Goal: Information Seeking & Learning: Check status

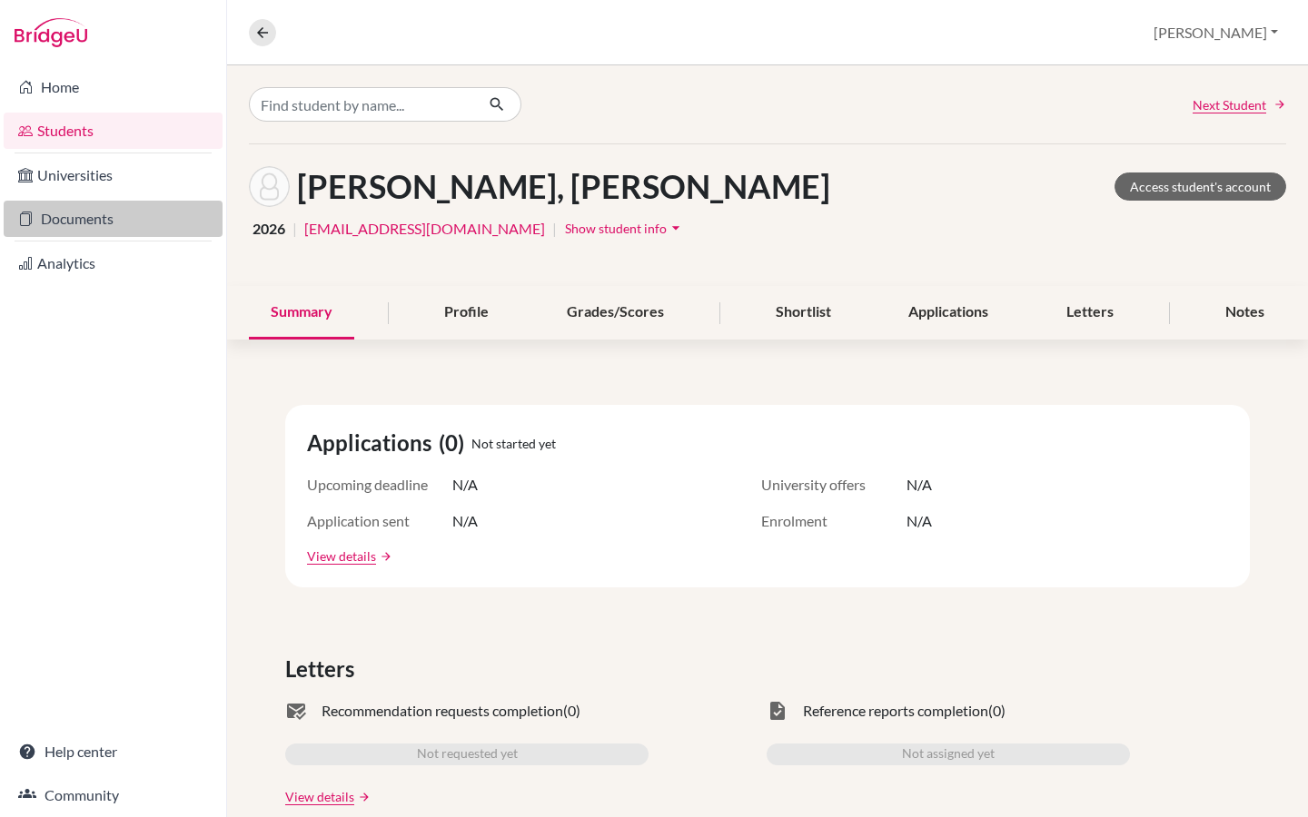
click at [93, 214] on link "Documents" at bounding box center [113, 219] width 219 height 36
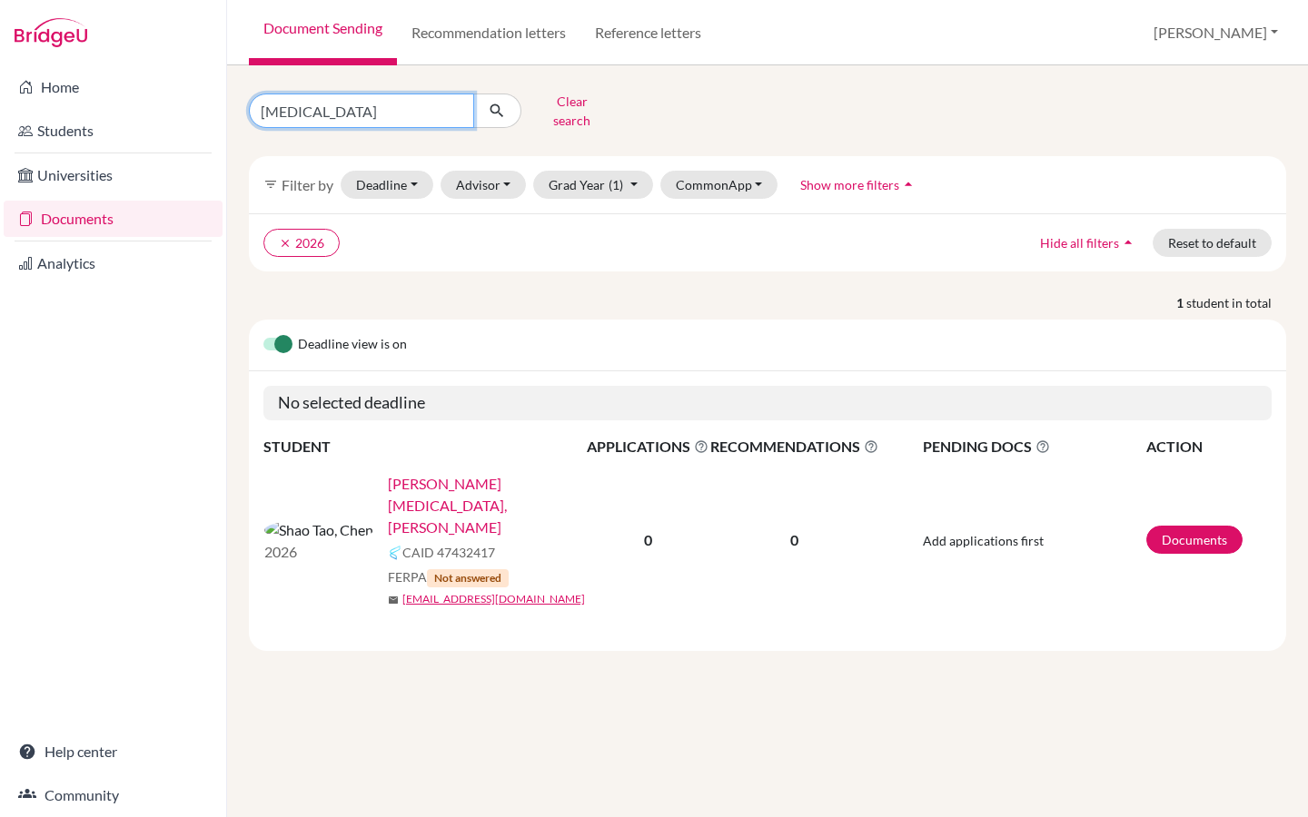
drag, startPoint x: 343, startPoint y: 119, endPoint x: 255, endPoint y: 107, distance: 88.9
click at [255, 107] on input "tao" at bounding box center [361, 111] width 225 height 35
click at [498, 30] on link "Recommendation letters" at bounding box center [488, 32] width 183 height 65
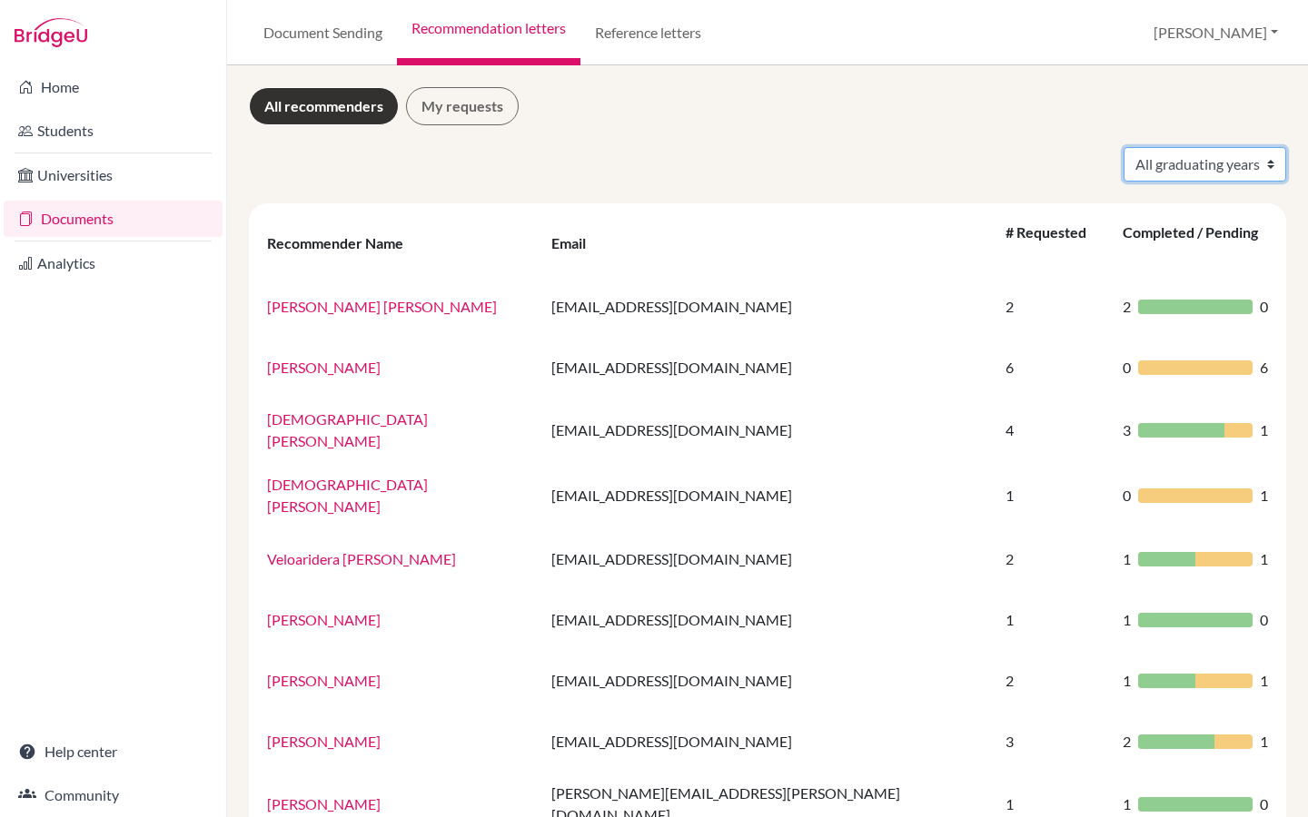
click at [1182, 166] on select "All graduating years 2023 2024 2025 2026" at bounding box center [1204, 164] width 163 height 35
select select "2026"
click at [1123, 147] on select "All graduating years 2023 2024 2025 2026" at bounding box center [1204, 164] width 163 height 35
click at [1203, 166] on select "All graduating years 2023 2024 2025 2026" at bounding box center [1204, 164] width 163 height 35
click at [1123, 147] on select "All graduating years 2023 2024 2025 2026" at bounding box center [1204, 164] width 163 height 35
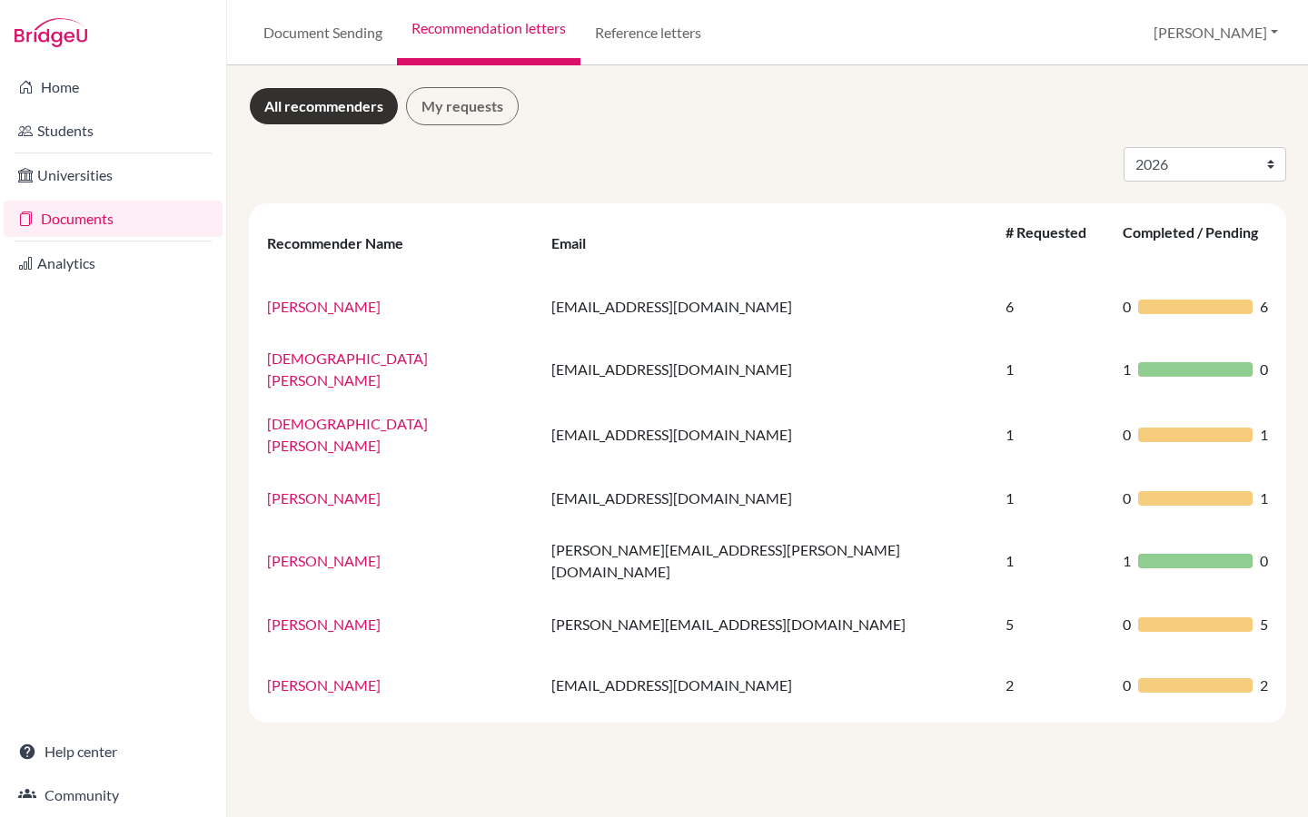
select select "2026"
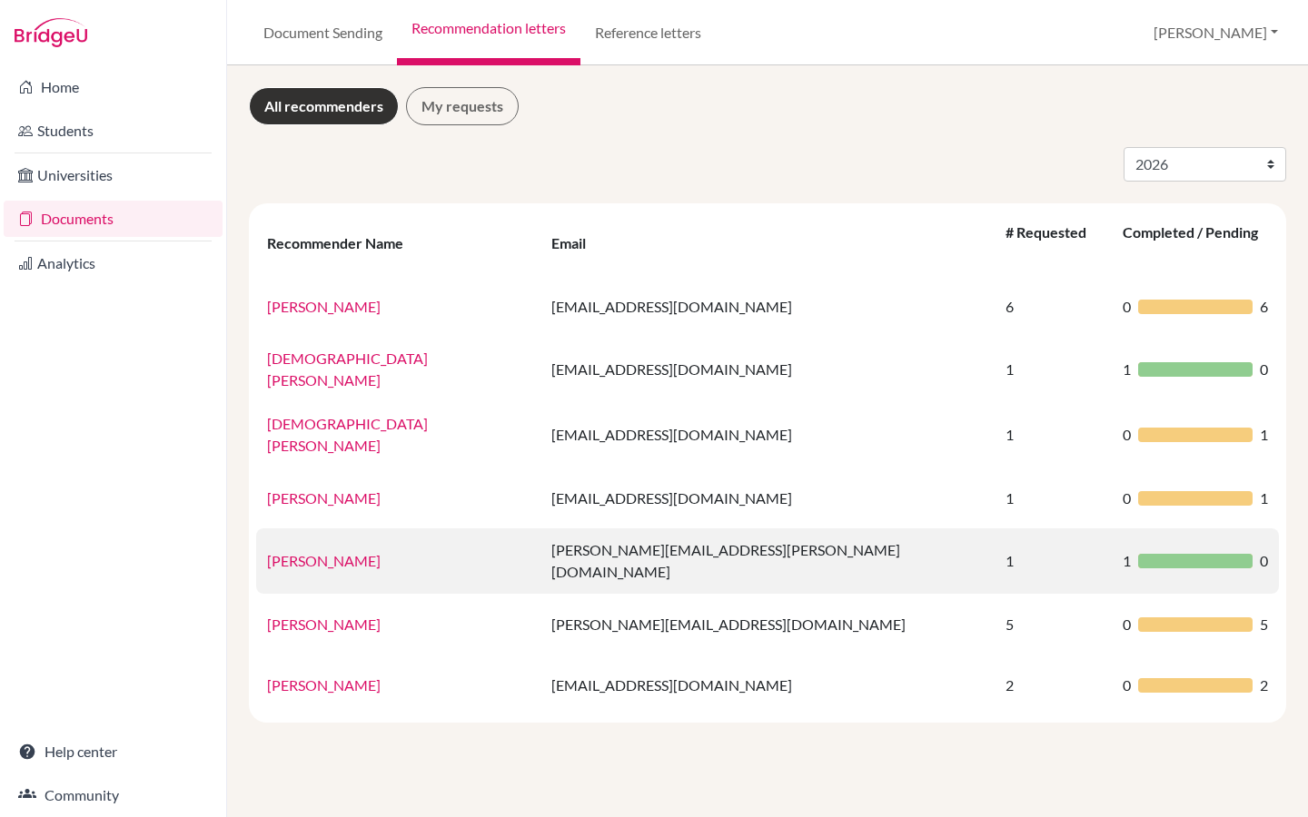
click at [317, 552] on link "[PERSON_NAME]" at bounding box center [324, 560] width 114 height 17
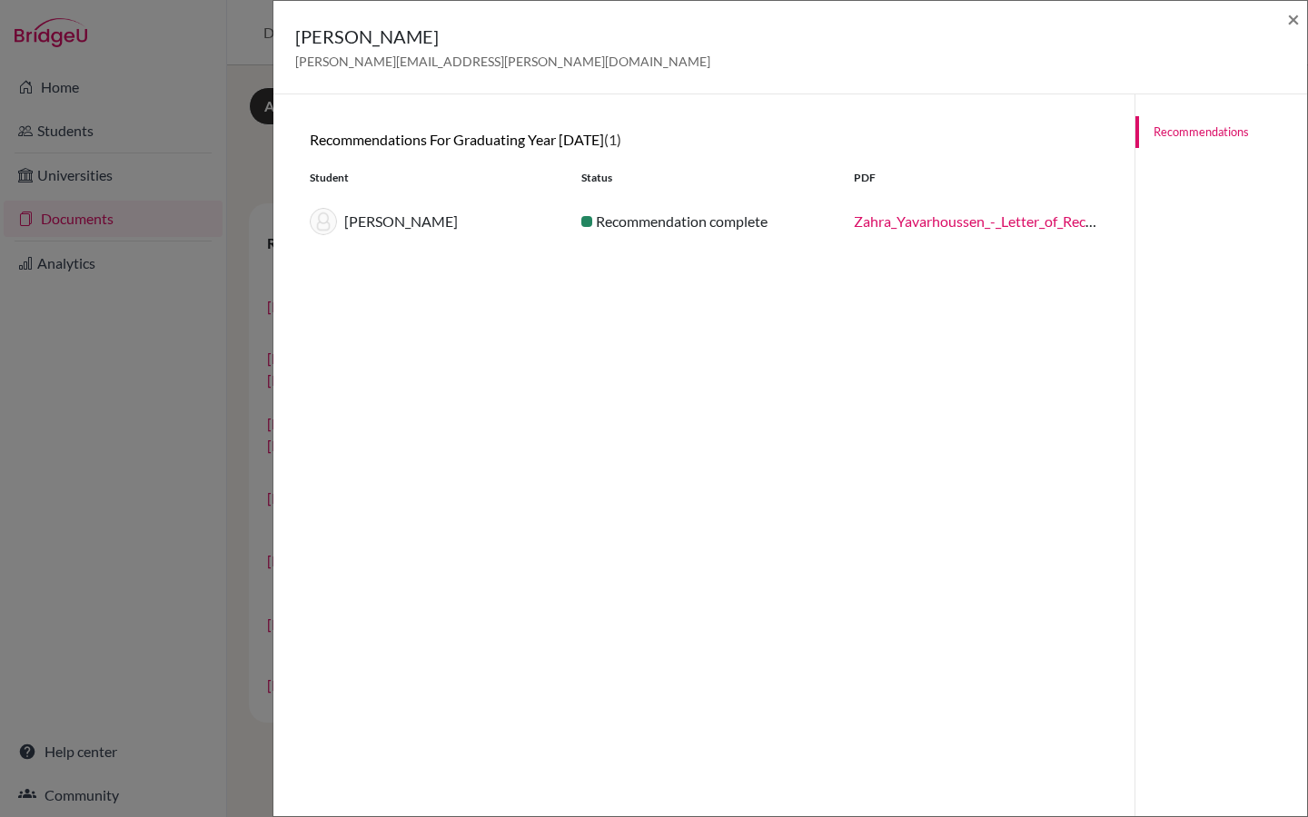
click at [901, 225] on link "Zahra_Yavarhoussen_-_Letter_of_Recommendation.pdf" at bounding box center [1025, 221] width 343 height 17
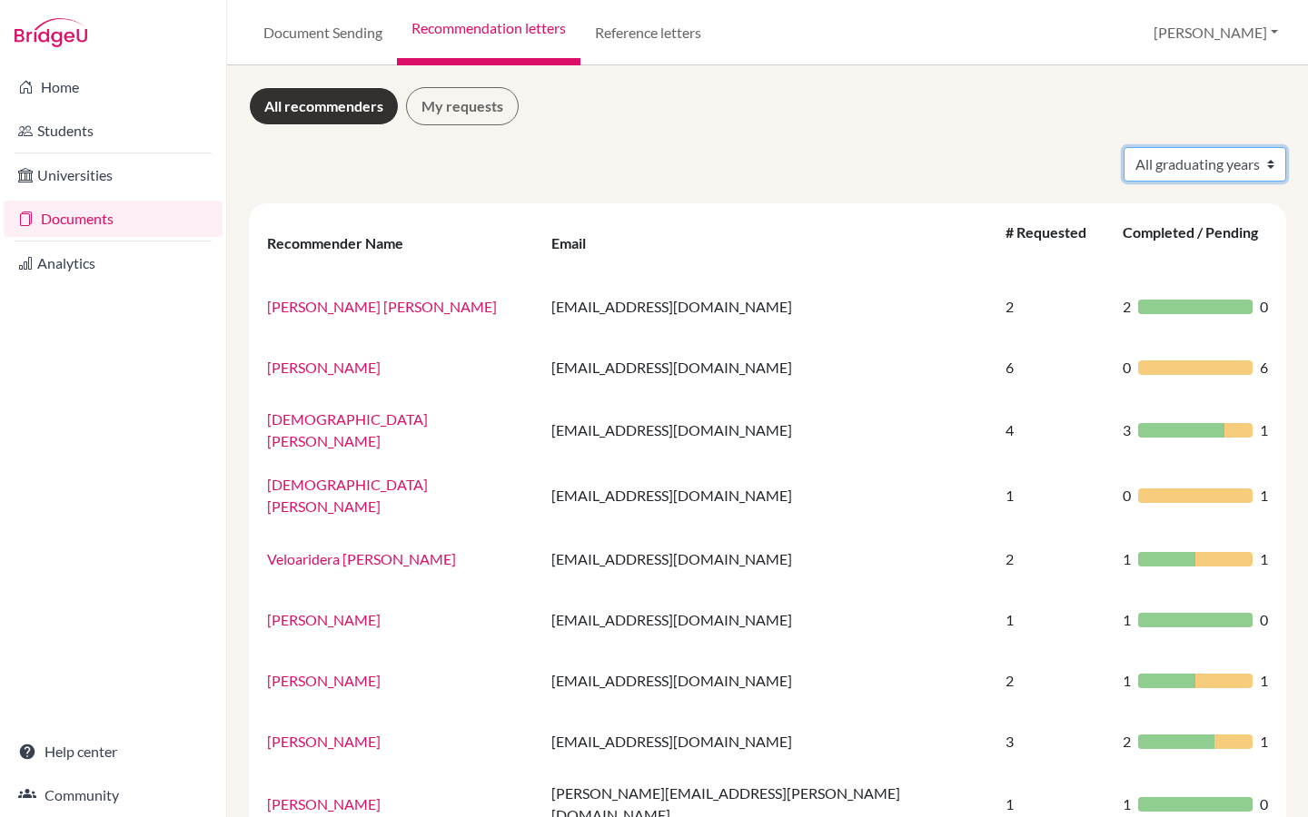
click at [1156, 167] on select "All graduating years 2023 2024 2025 2026" at bounding box center [1204, 164] width 163 height 35
select select "2026"
click at [1123, 147] on select "All graduating years 2023 2024 2025 2026" at bounding box center [1204, 164] width 163 height 35
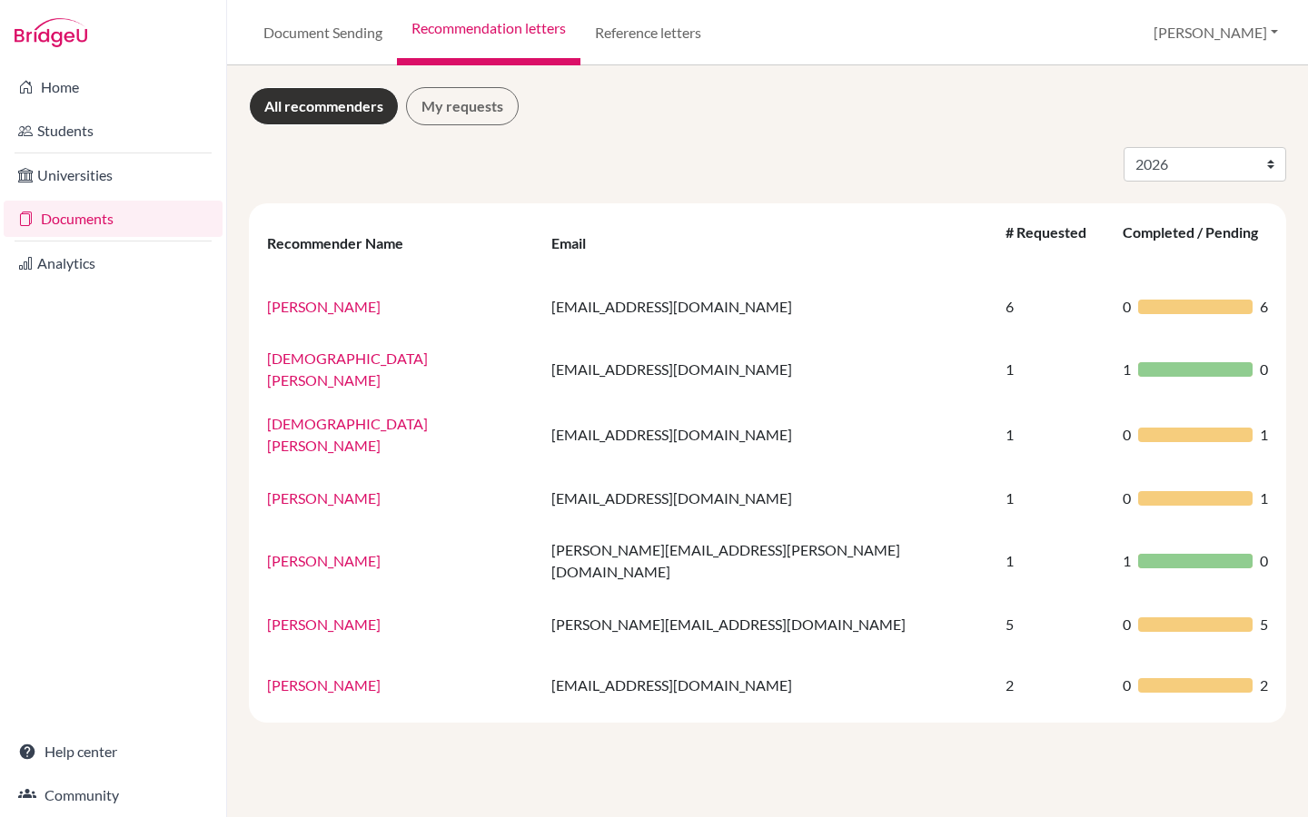
select select "2026"
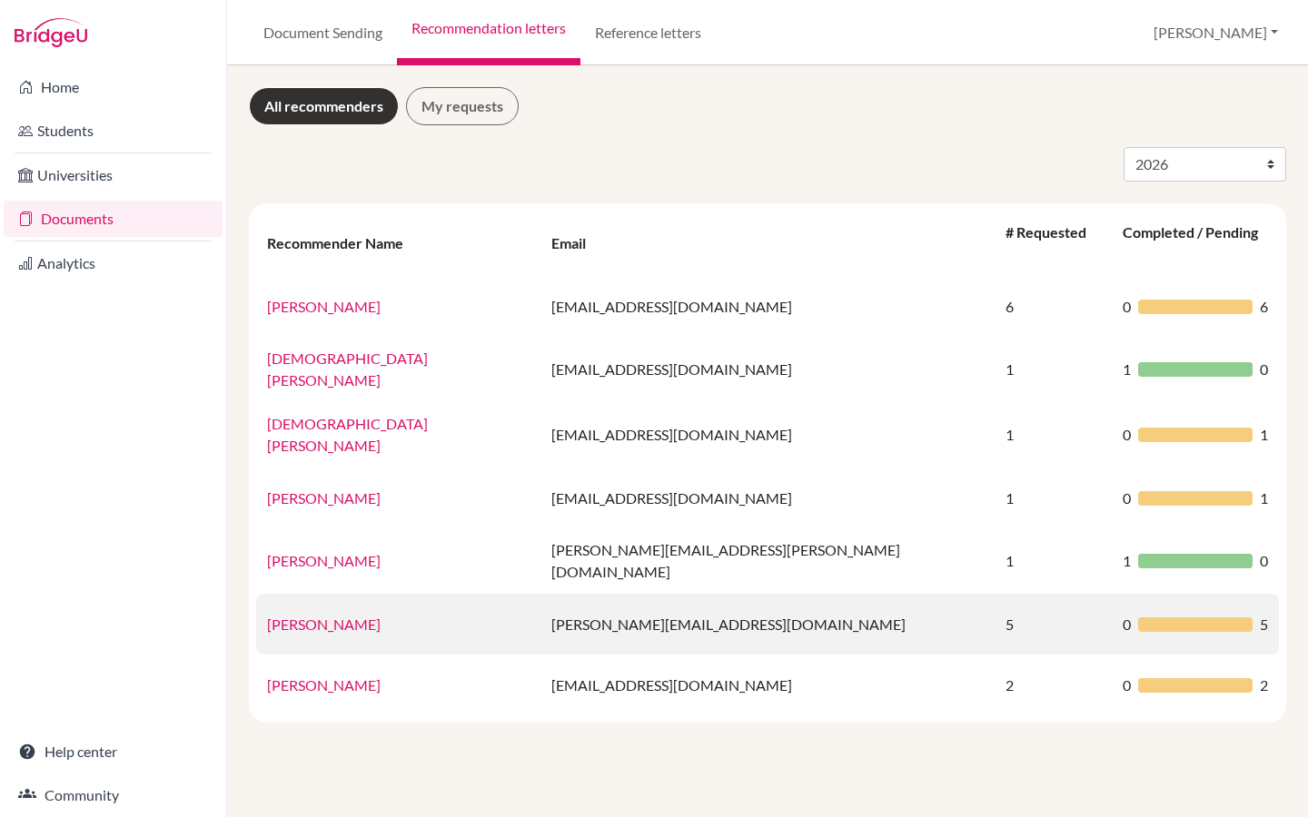
click at [329, 616] on link "Peter Stanley" at bounding box center [324, 624] width 114 height 17
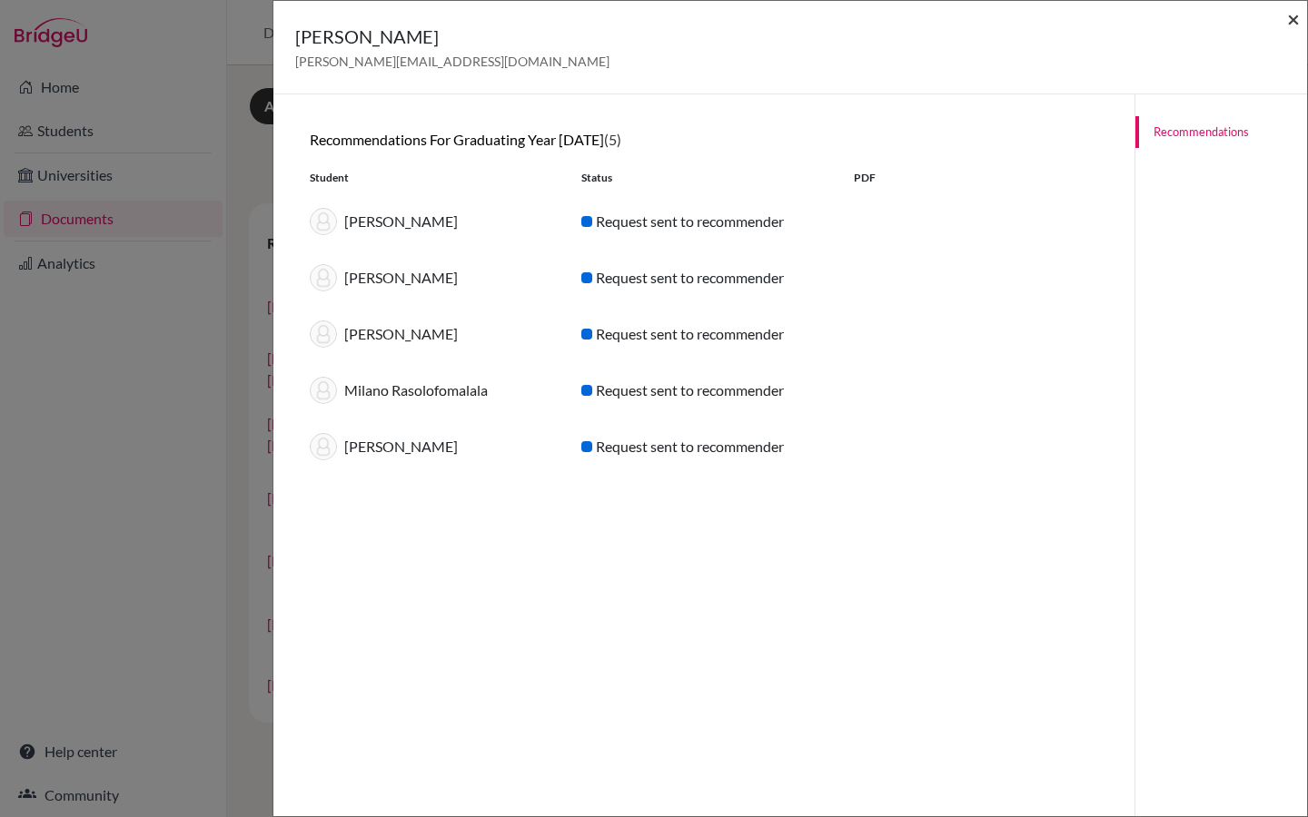
click at [1295, 21] on span "×" at bounding box center [1293, 18] width 13 height 26
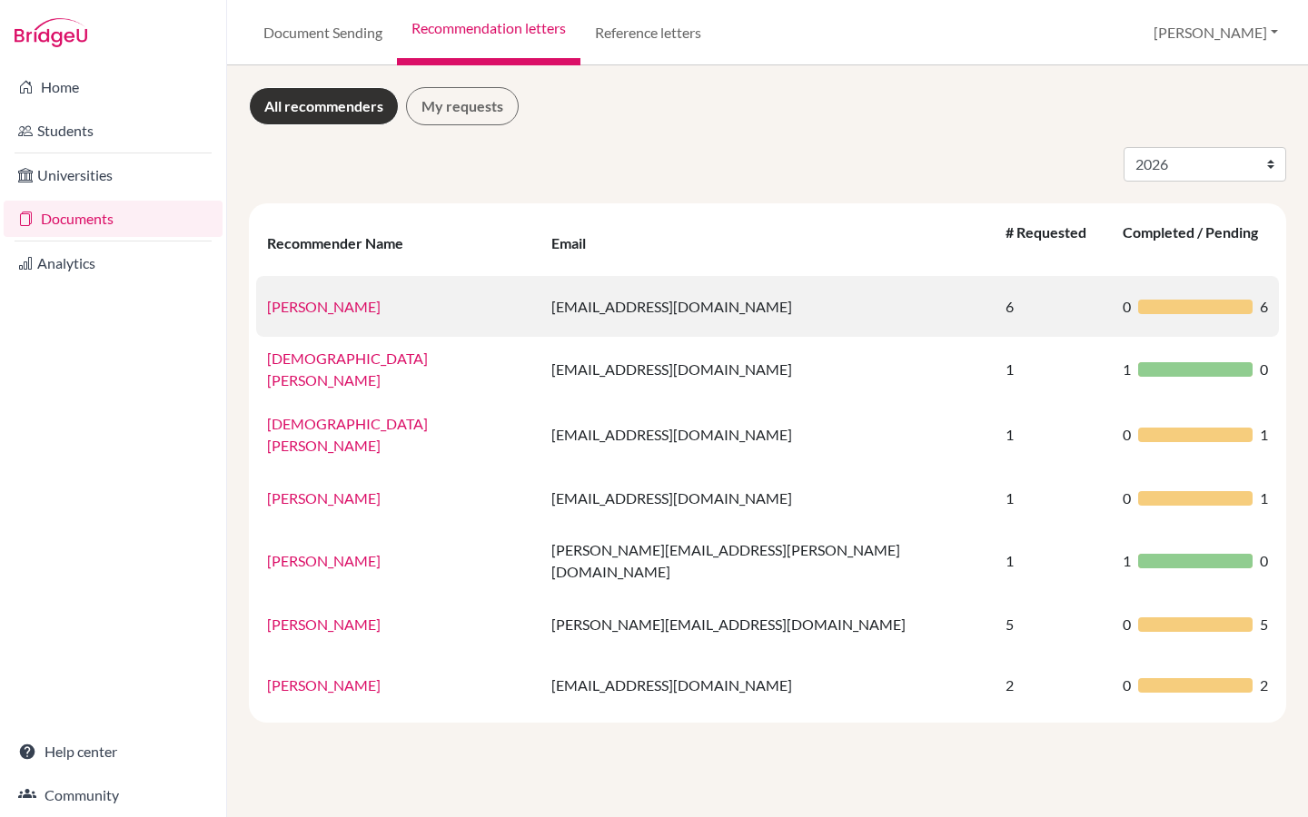
click at [293, 298] on link "Hendry" at bounding box center [324, 306] width 114 height 17
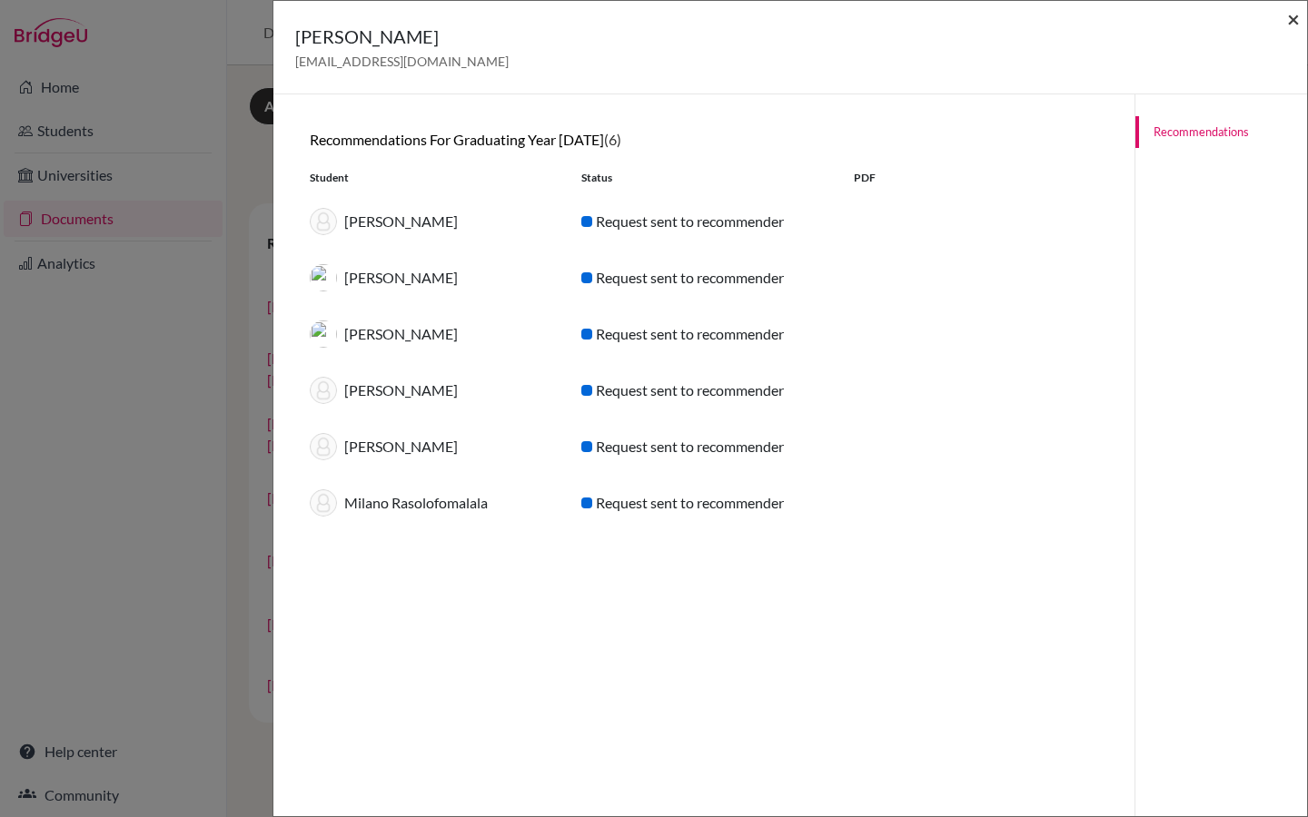
click at [1294, 25] on span "×" at bounding box center [1293, 18] width 13 height 26
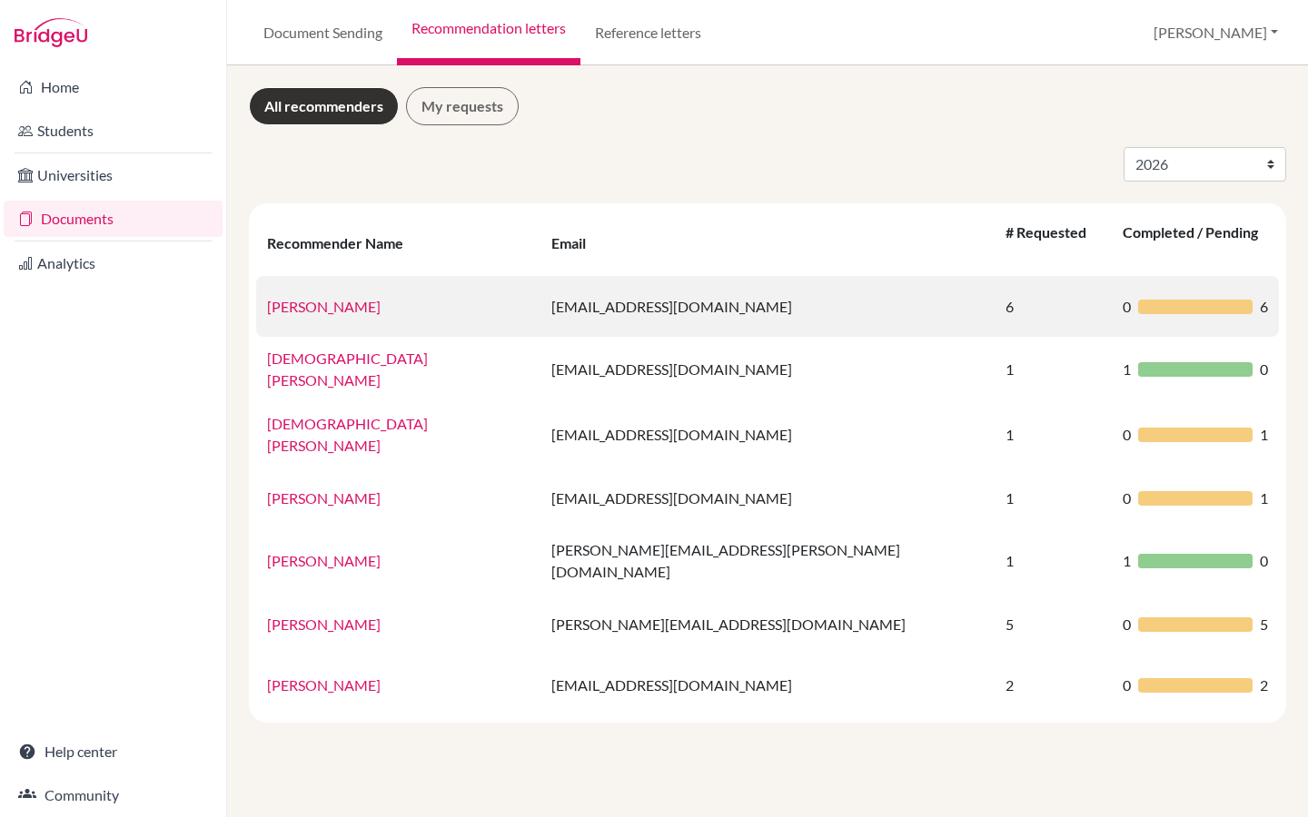
click at [995, 286] on td "6" at bounding box center [1054, 306] width 118 height 61
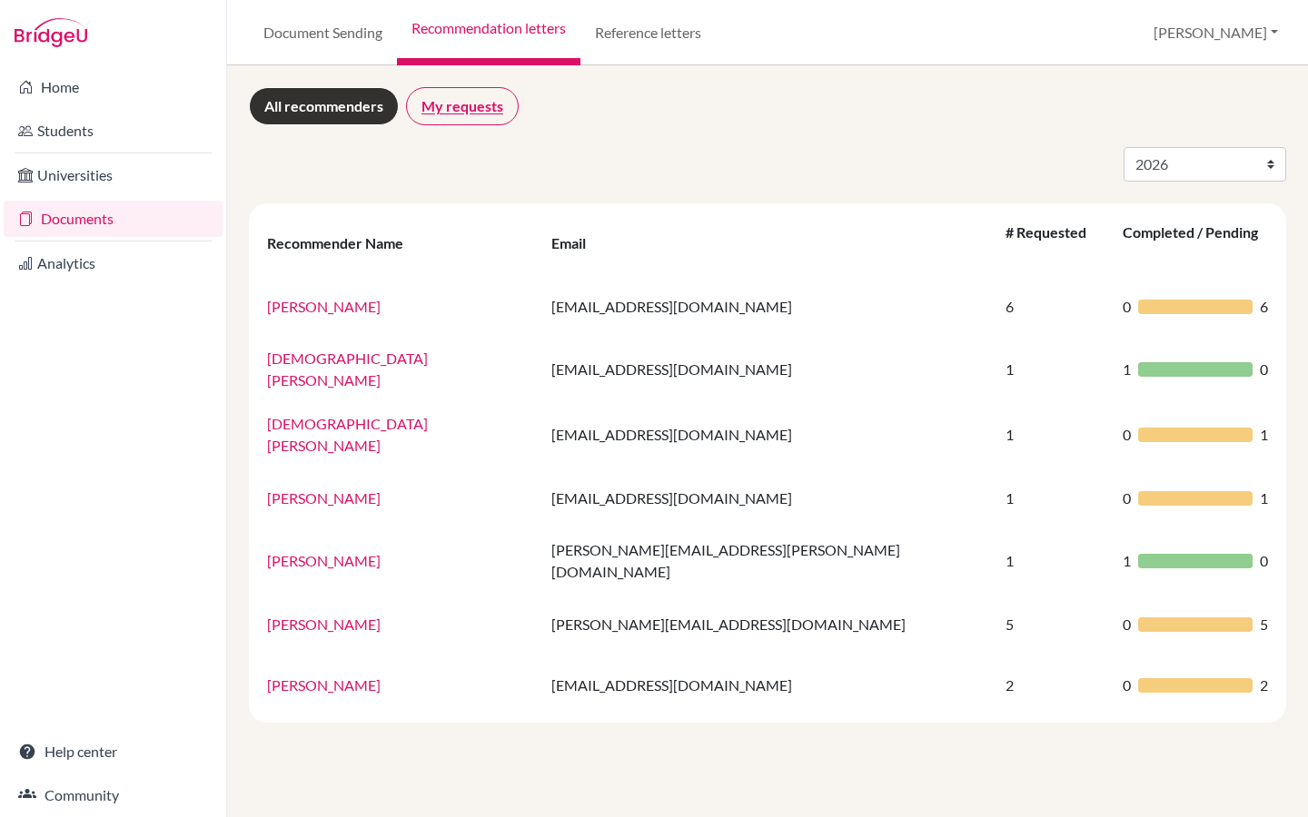
click at [464, 108] on link "My requests" at bounding box center [462, 106] width 113 height 38
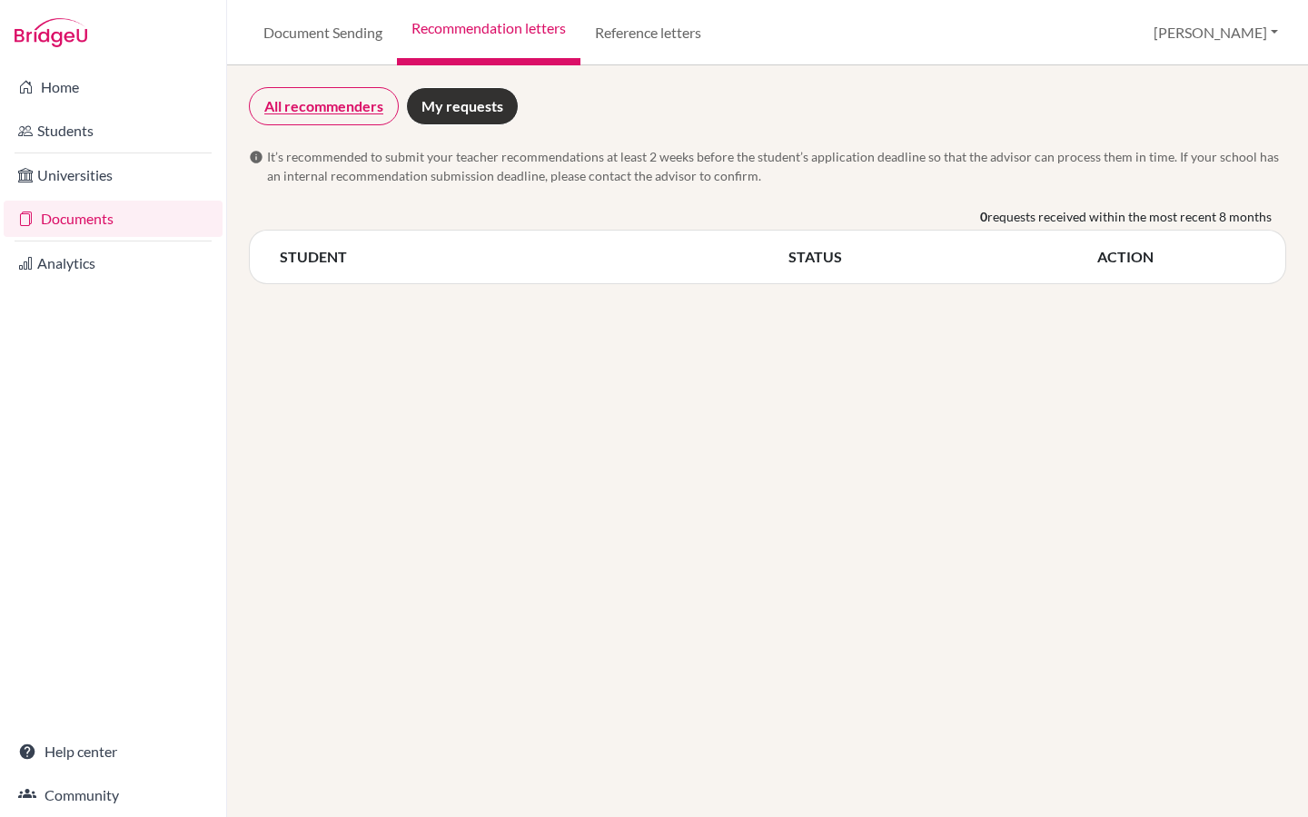
click at [284, 107] on link "All recommenders" at bounding box center [324, 106] width 150 height 38
select select "2026"
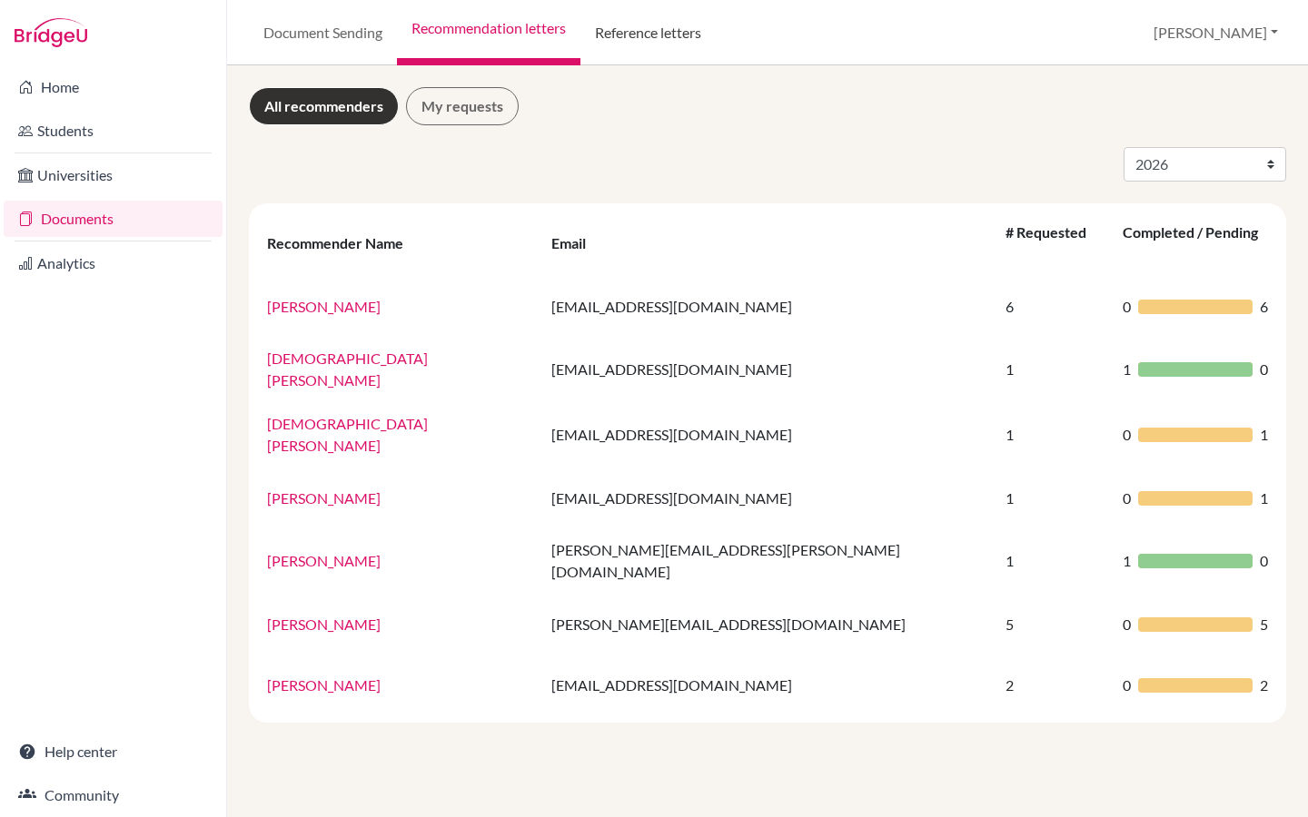
click at [653, 38] on link "Reference letters" at bounding box center [647, 32] width 135 height 65
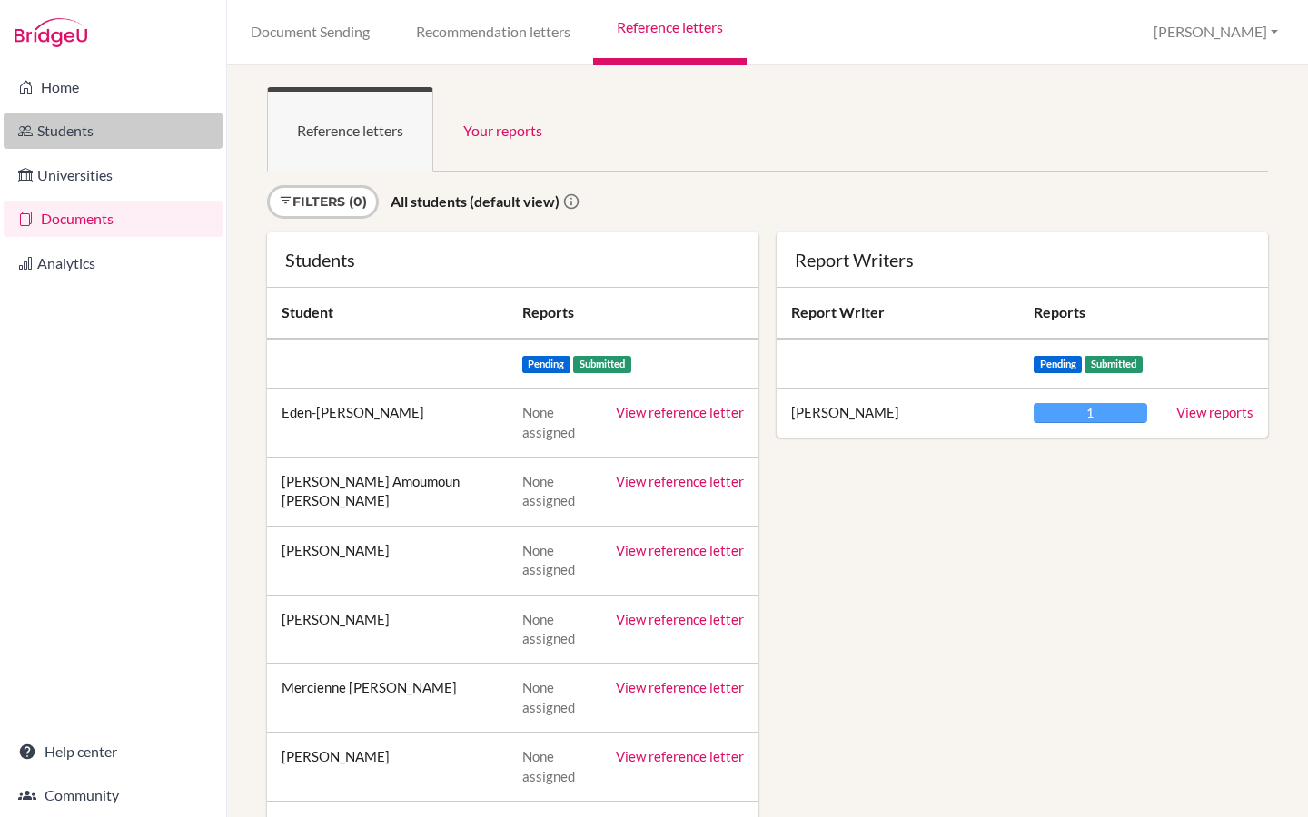
click at [61, 130] on link "Students" at bounding box center [113, 131] width 219 height 36
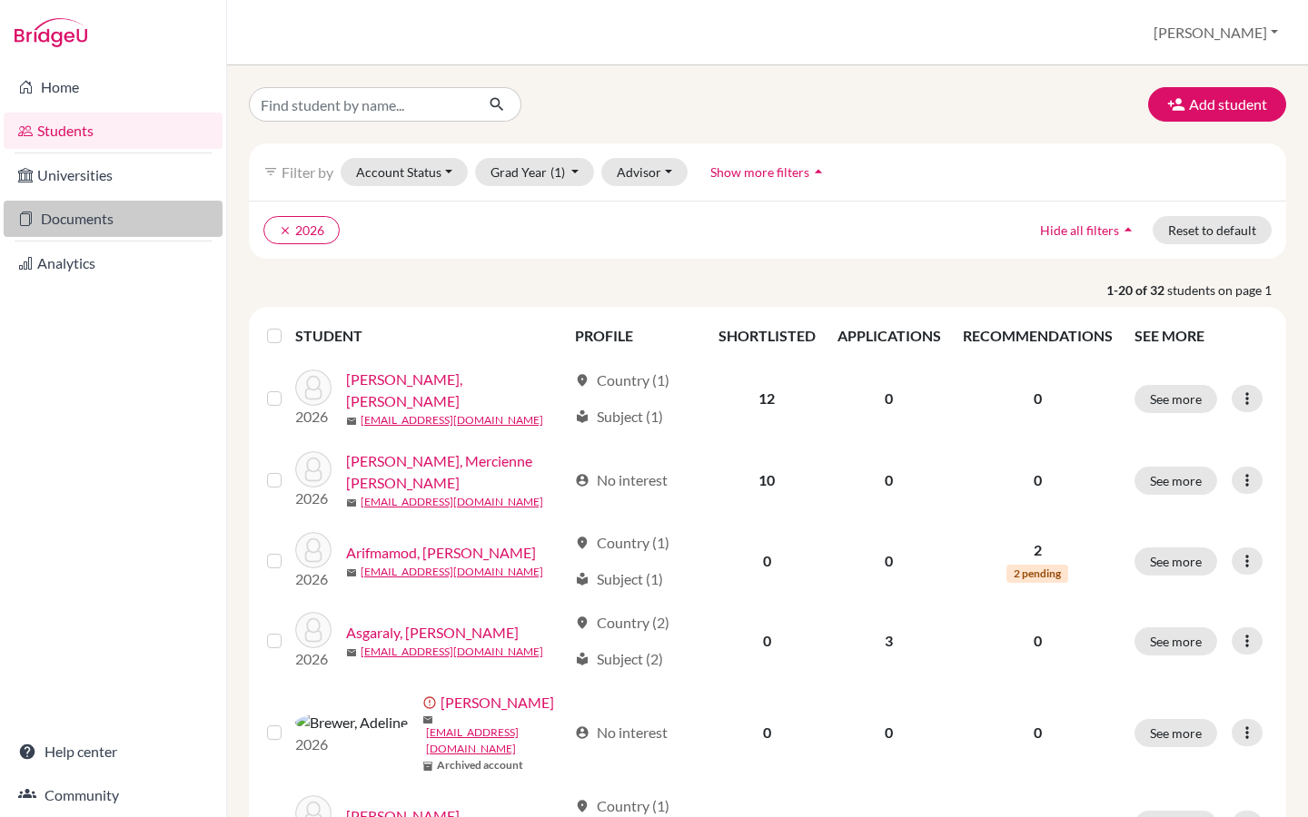
click at [79, 225] on link "Documents" at bounding box center [113, 219] width 219 height 36
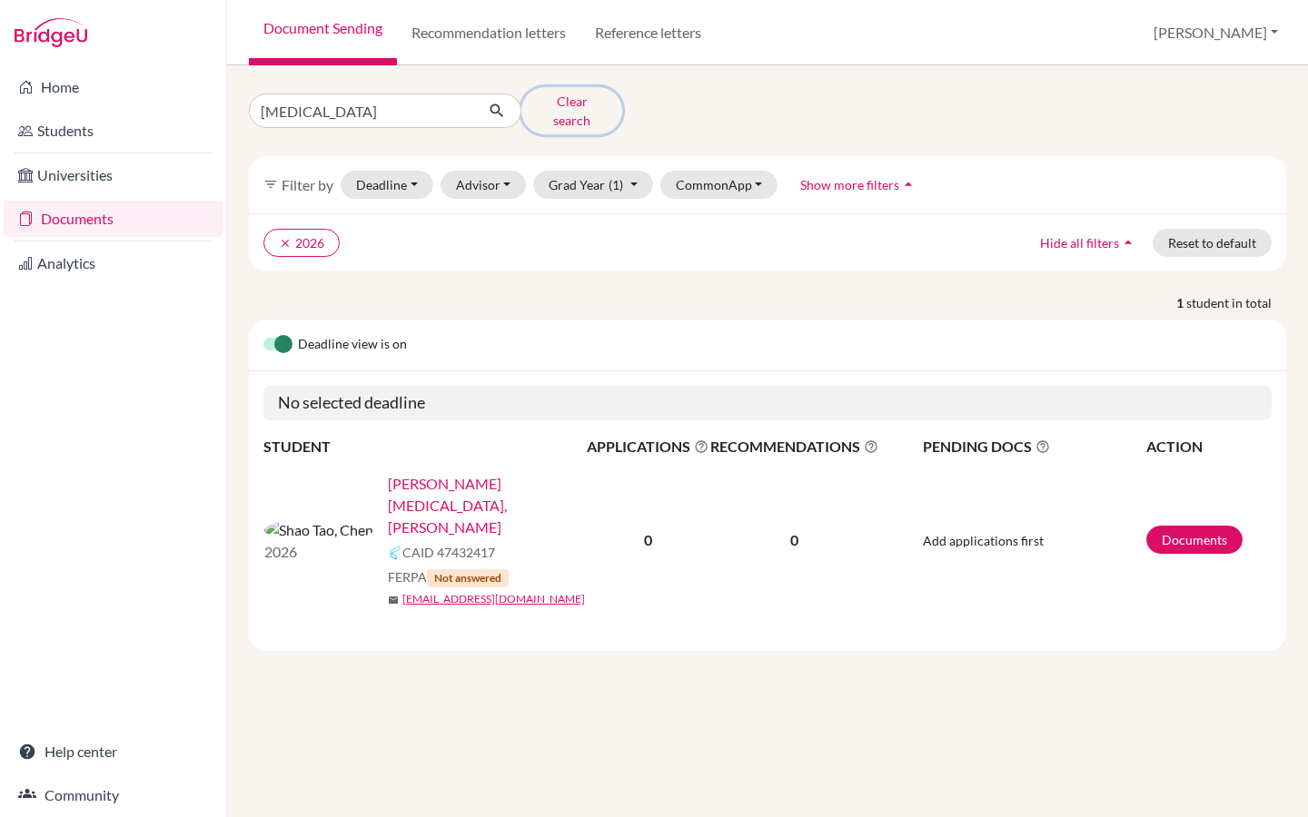
click at [567, 106] on button "Clear search" at bounding box center [571, 110] width 101 height 47
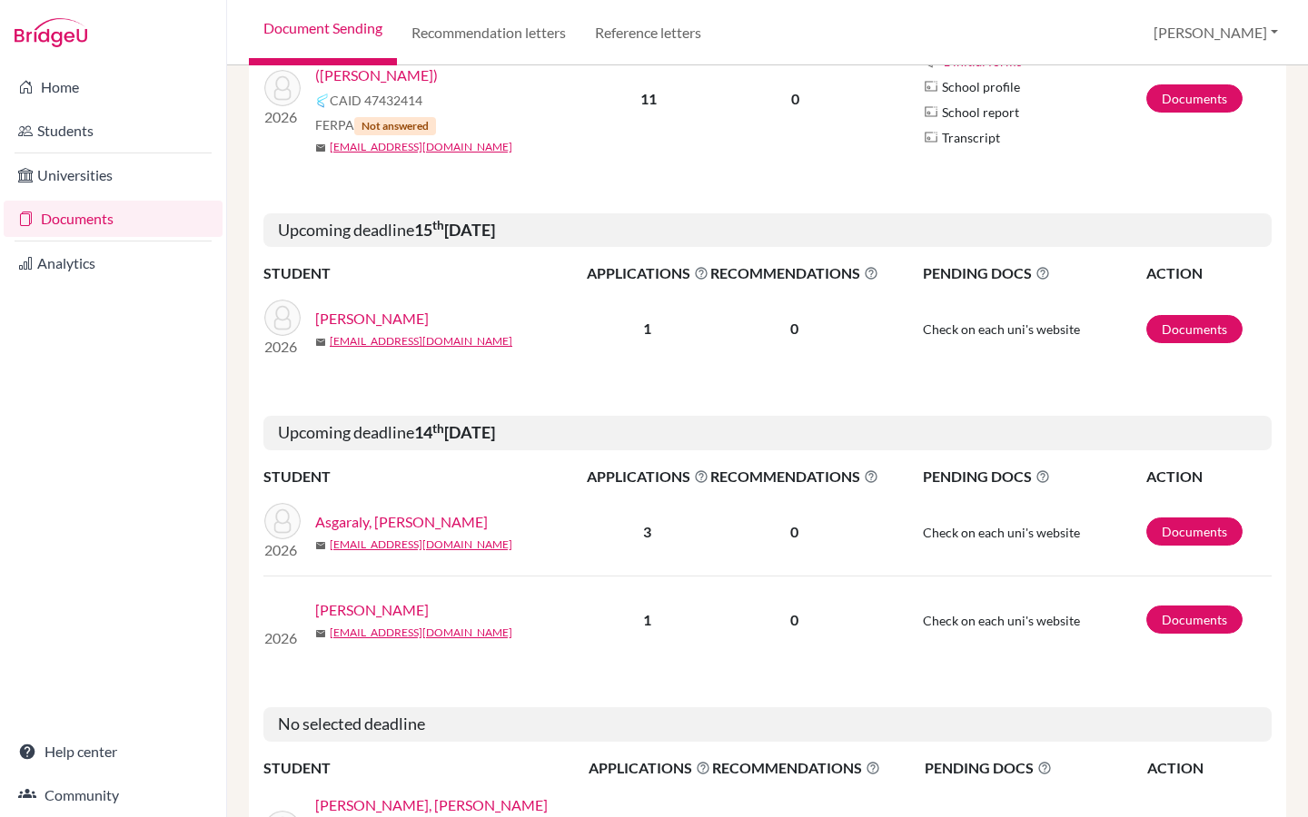
scroll to position [1115, 0]
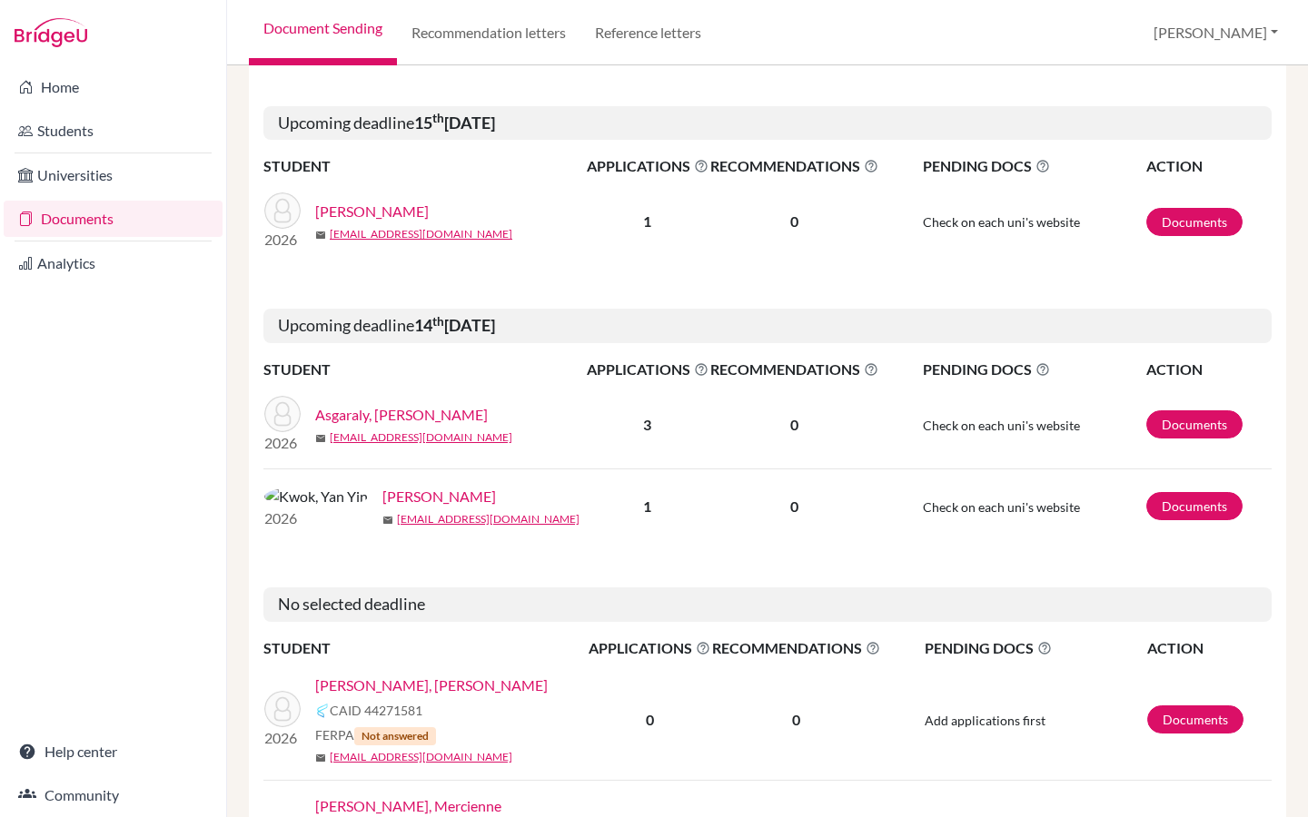
click at [375, 404] on link "Asgaraly, [PERSON_NAME]" at bounding box center [401, 415] width 173 height 22
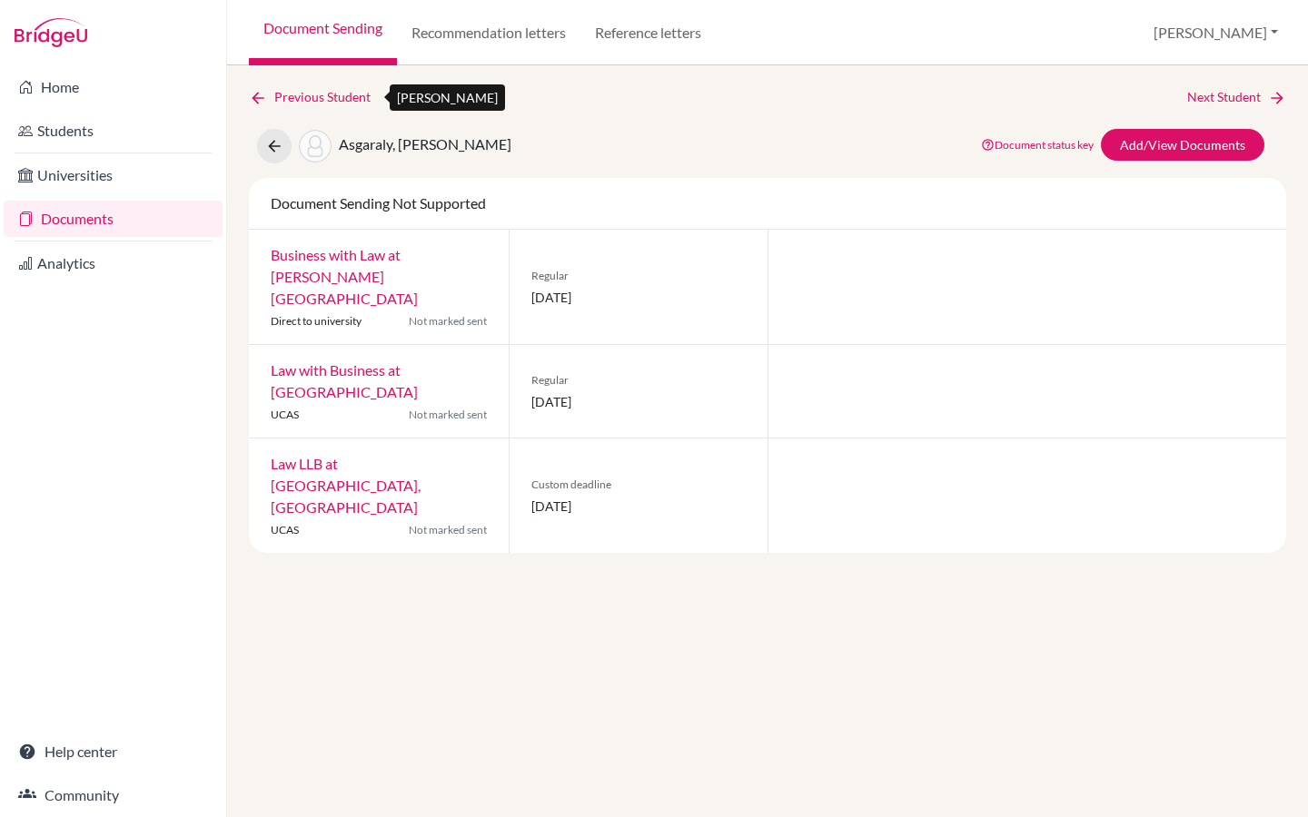
click at [256, 99] on icon at bounding box center [258, 98] width 18 height 18
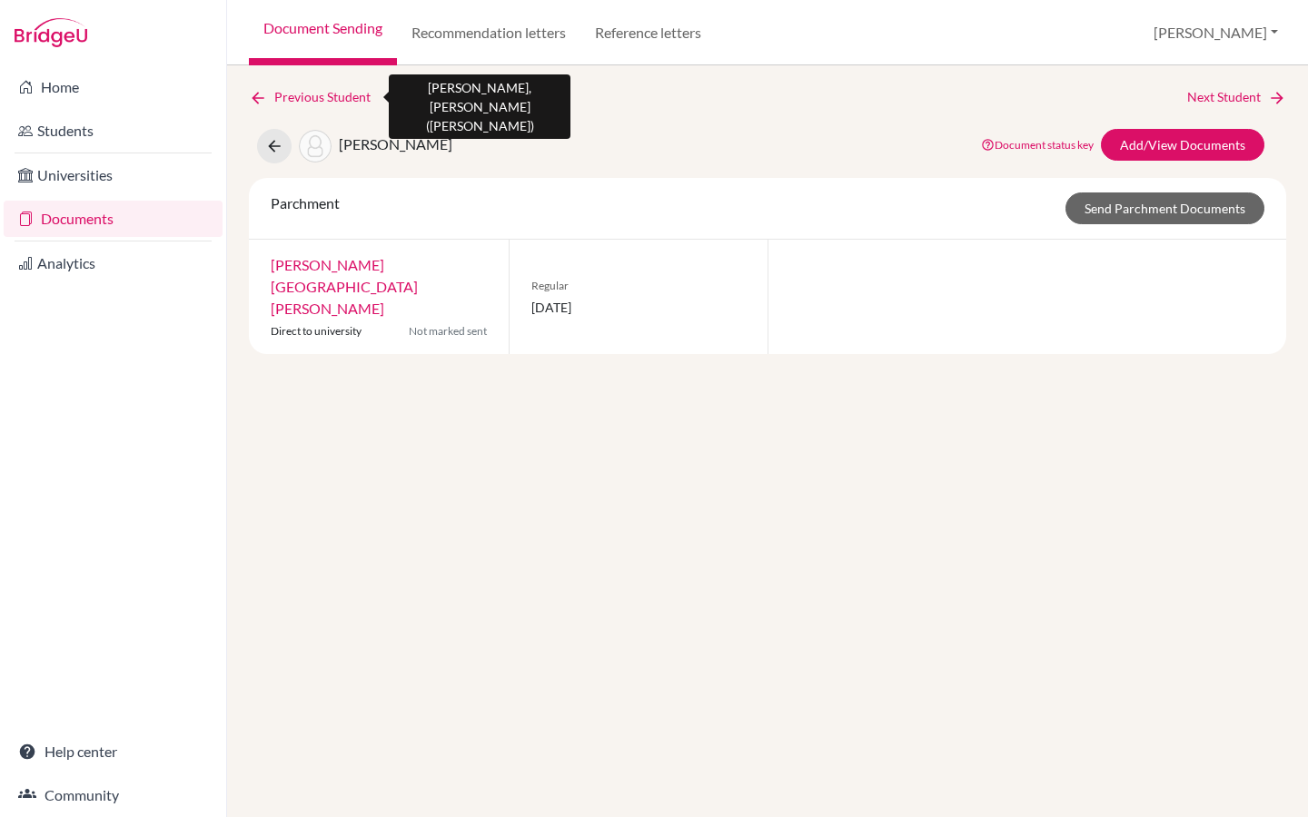
click at [258, 96] on icon at bounding box center [258, 98] width 18 height 18
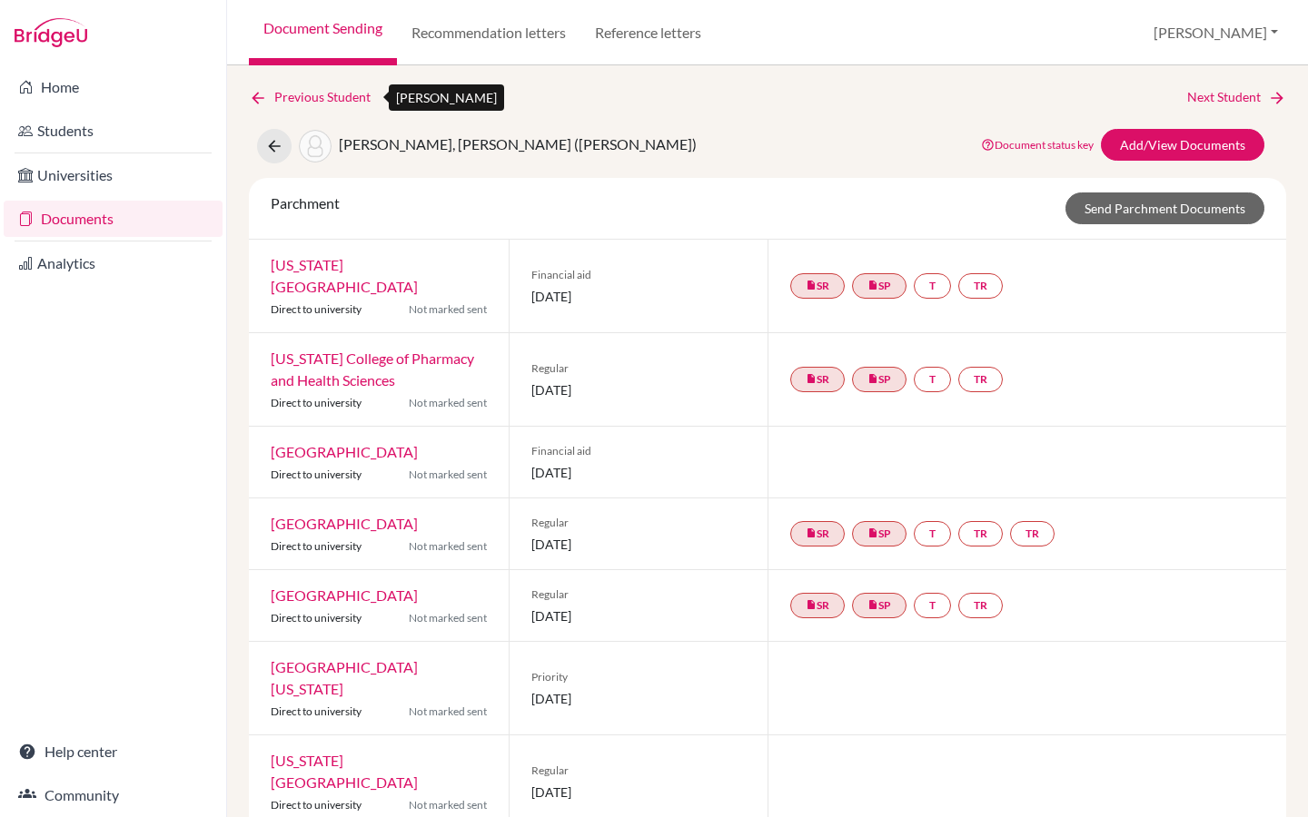
click at [311, 96] on link "Previous Student" at bounding box center [317, 97] width 136 height 20
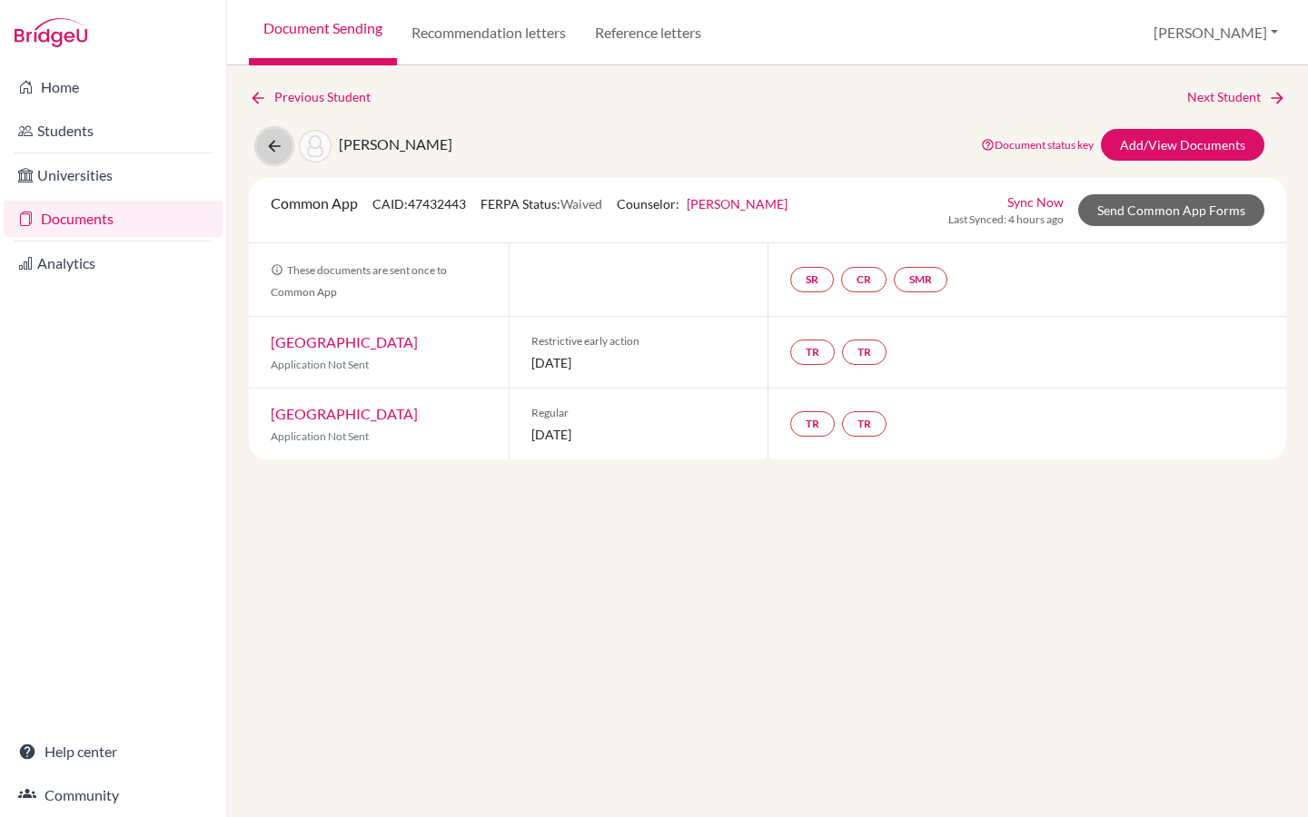
click at [279, 144] on icon at bounding box center [274, 146] width 18 height 18
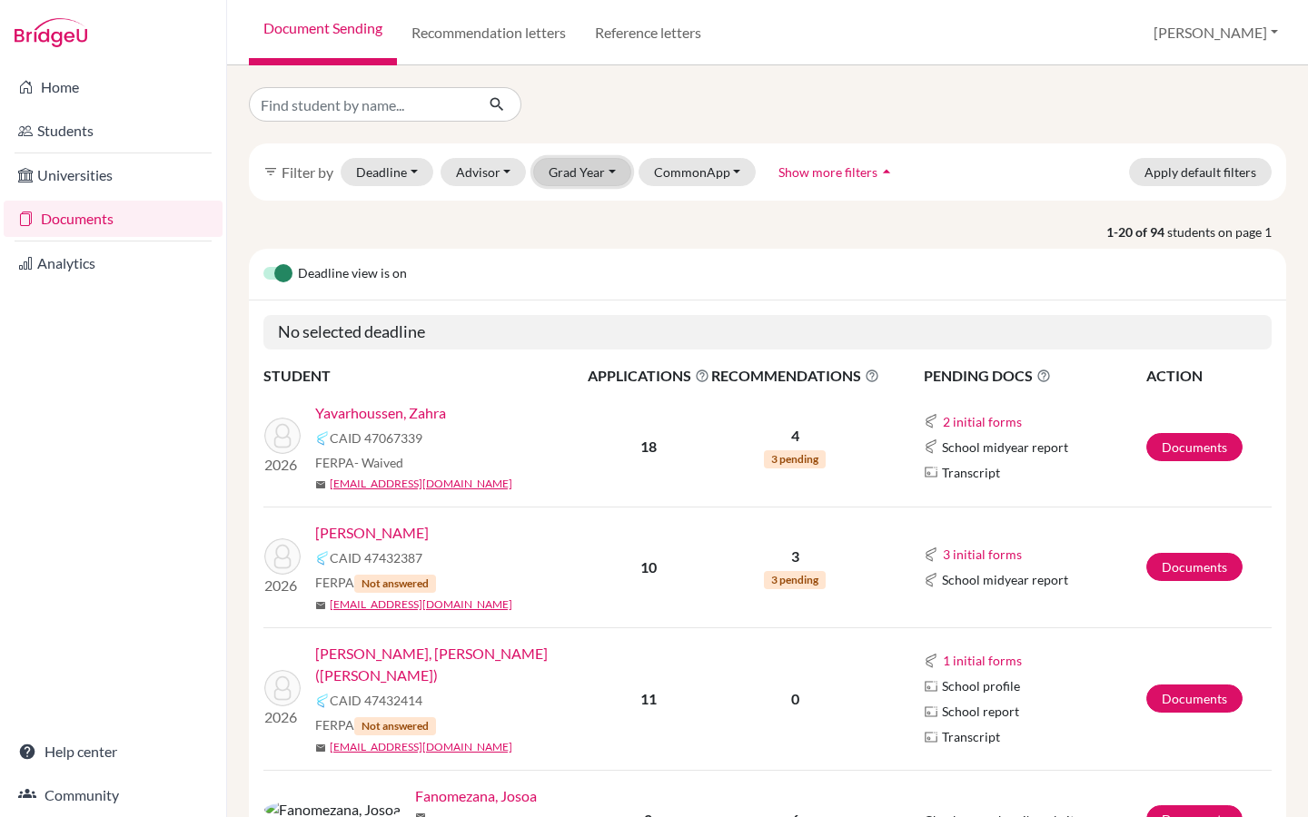
click at [614, 174] on button "Grad Year" at bounding box center [582, 172] width 98 height 28
click at [587, 251] on button "2026" at bounding box center [587, 239] width 107 height 29
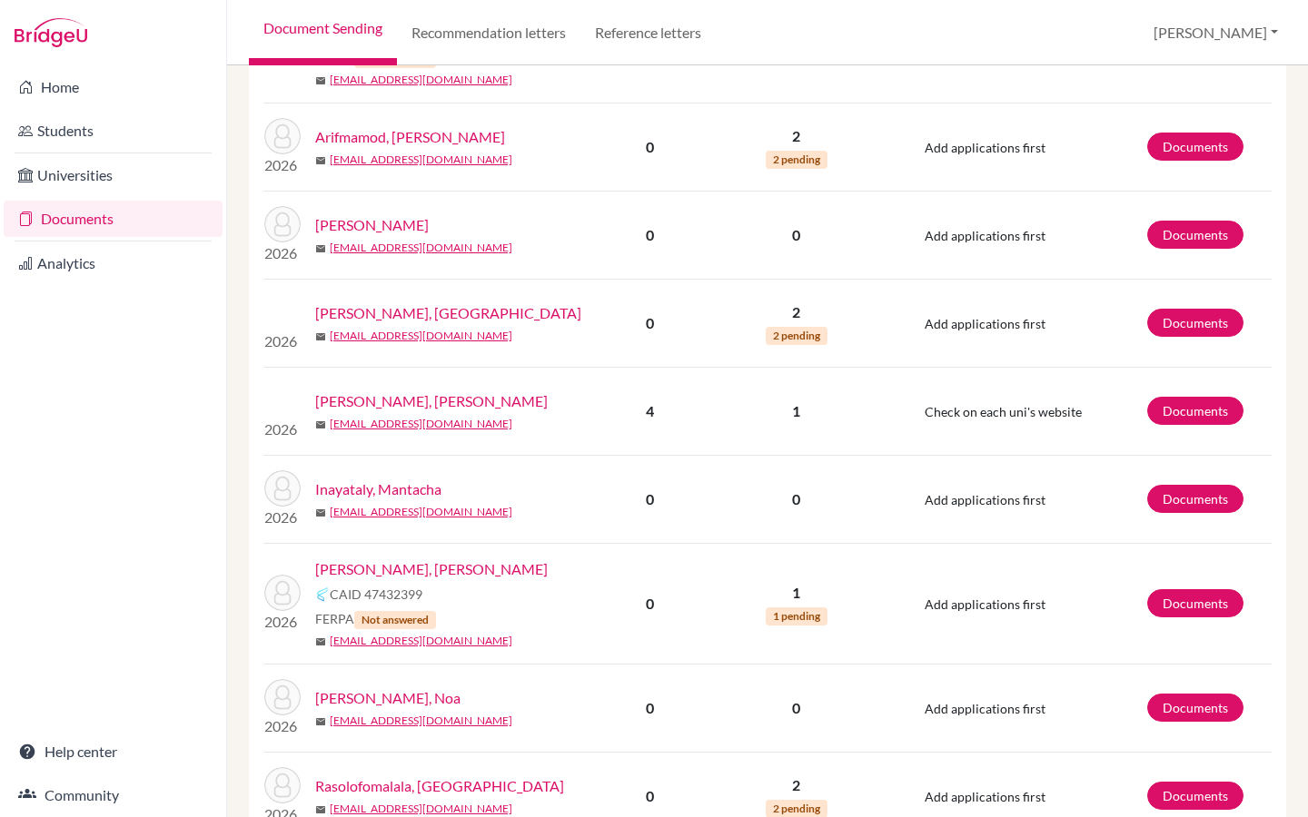
scroll to position [1993, 0]
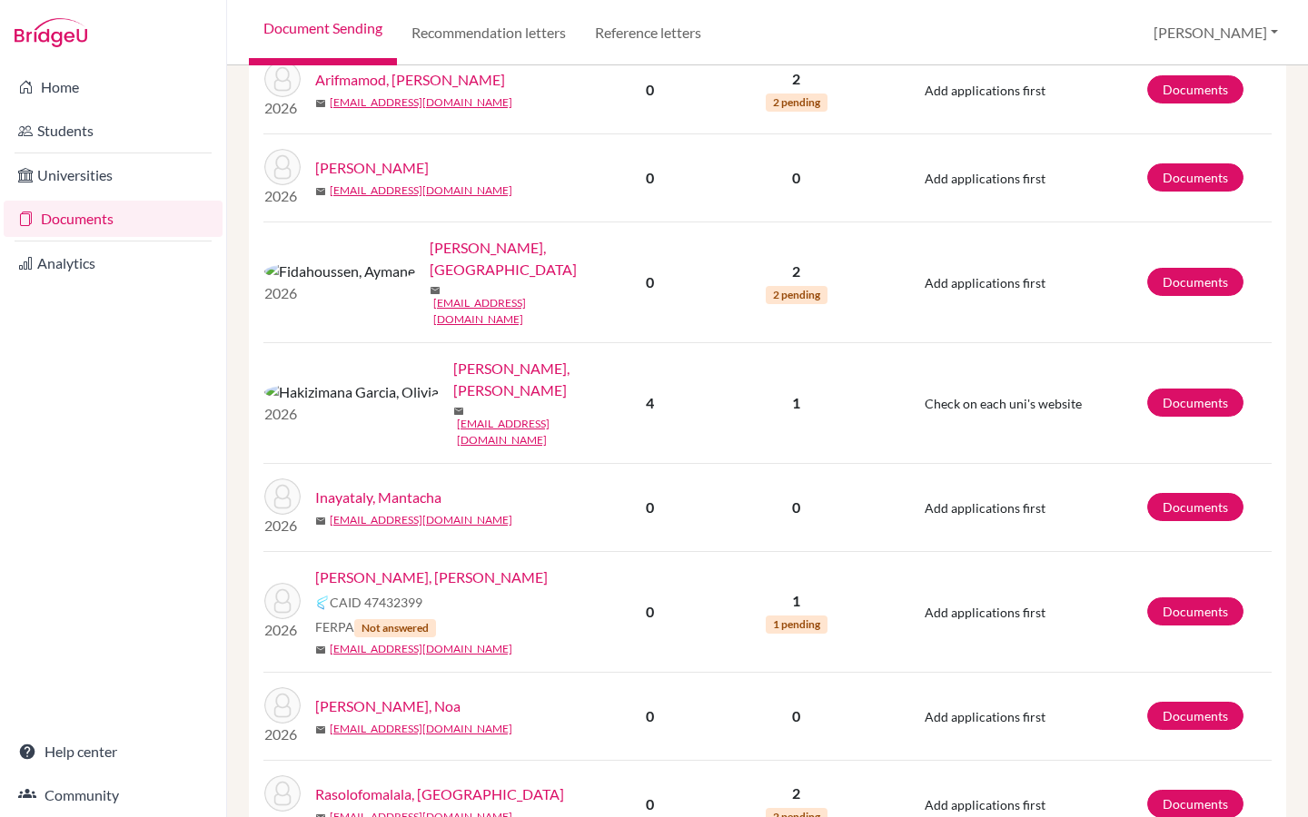
click at [392, 567] on link "[PERSON_NAME], [PERSON_NAME]" at bounding box center [431, 578] width 233 height 22
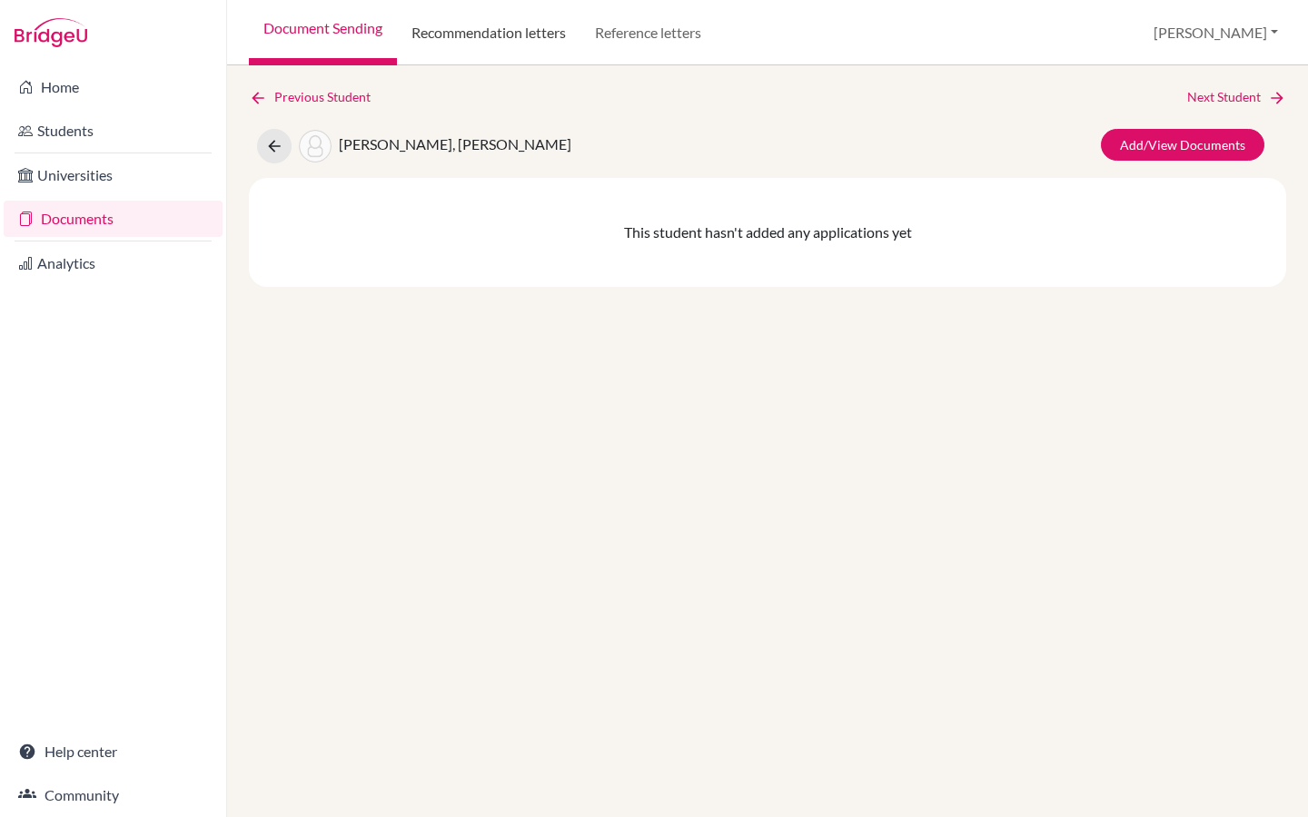
click at [509, 38] on link "Recommendation letters" at bounding box center [488, 32] width 183 height 65
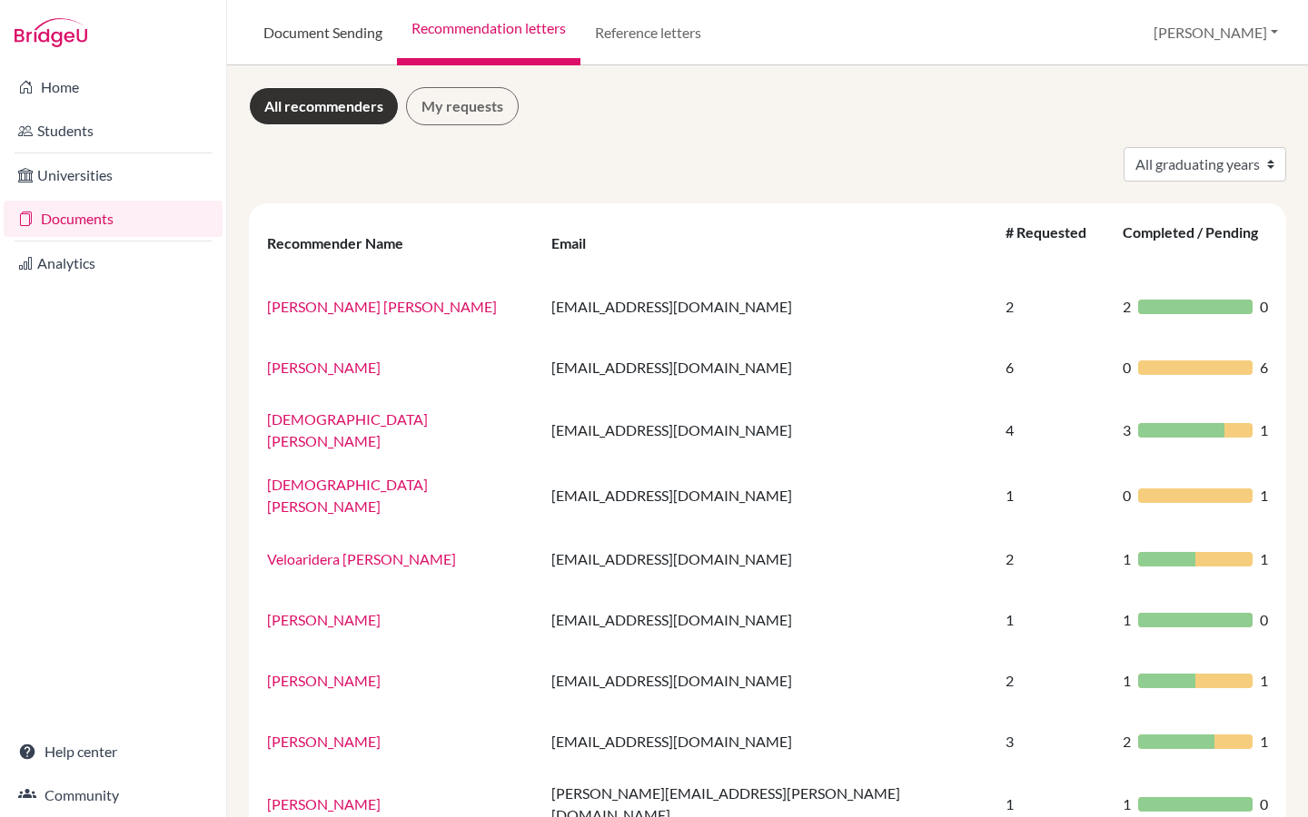
click at [277, 32] on link "Document Sending" at bounding box center [323, 32] width 148 height 65
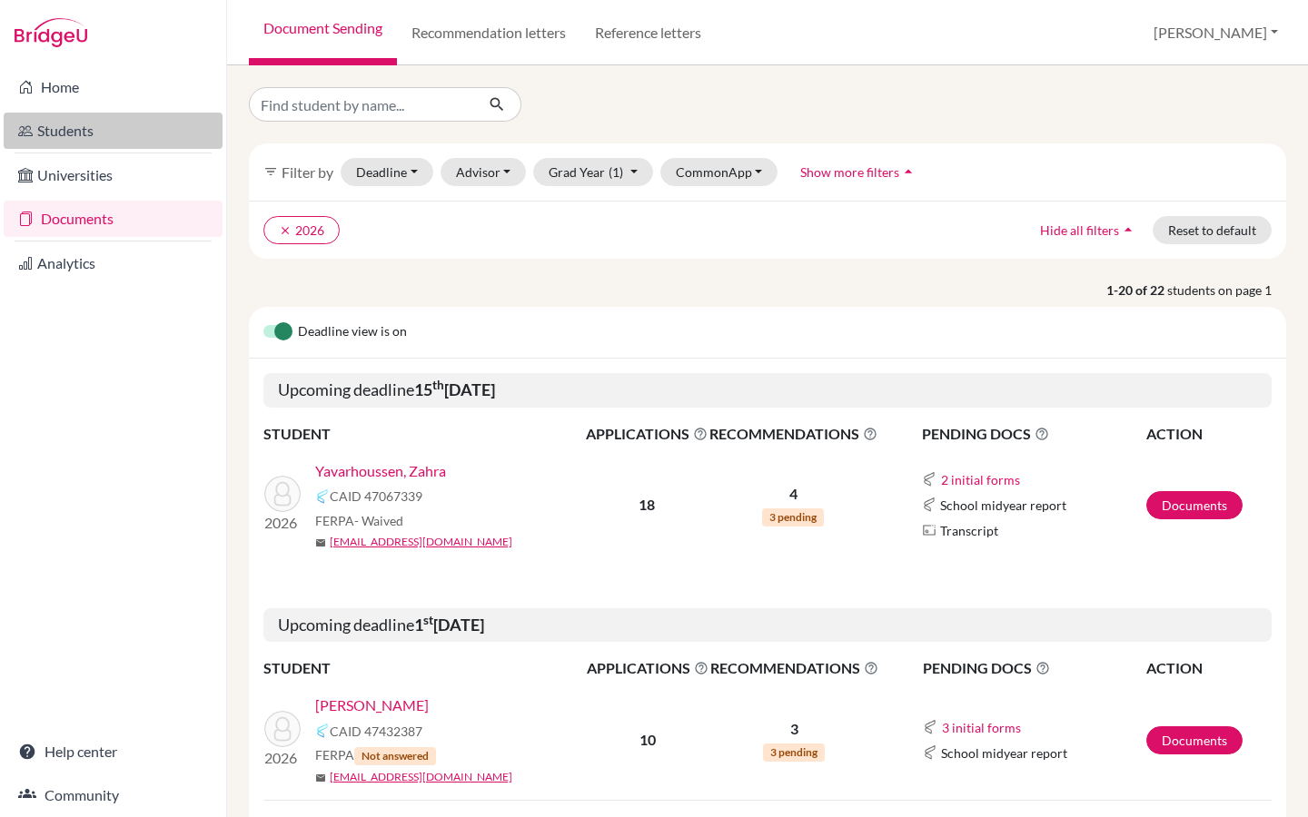
click at [58, 131] on link "Students" at bounding box center [113, 131] width 219 height 36
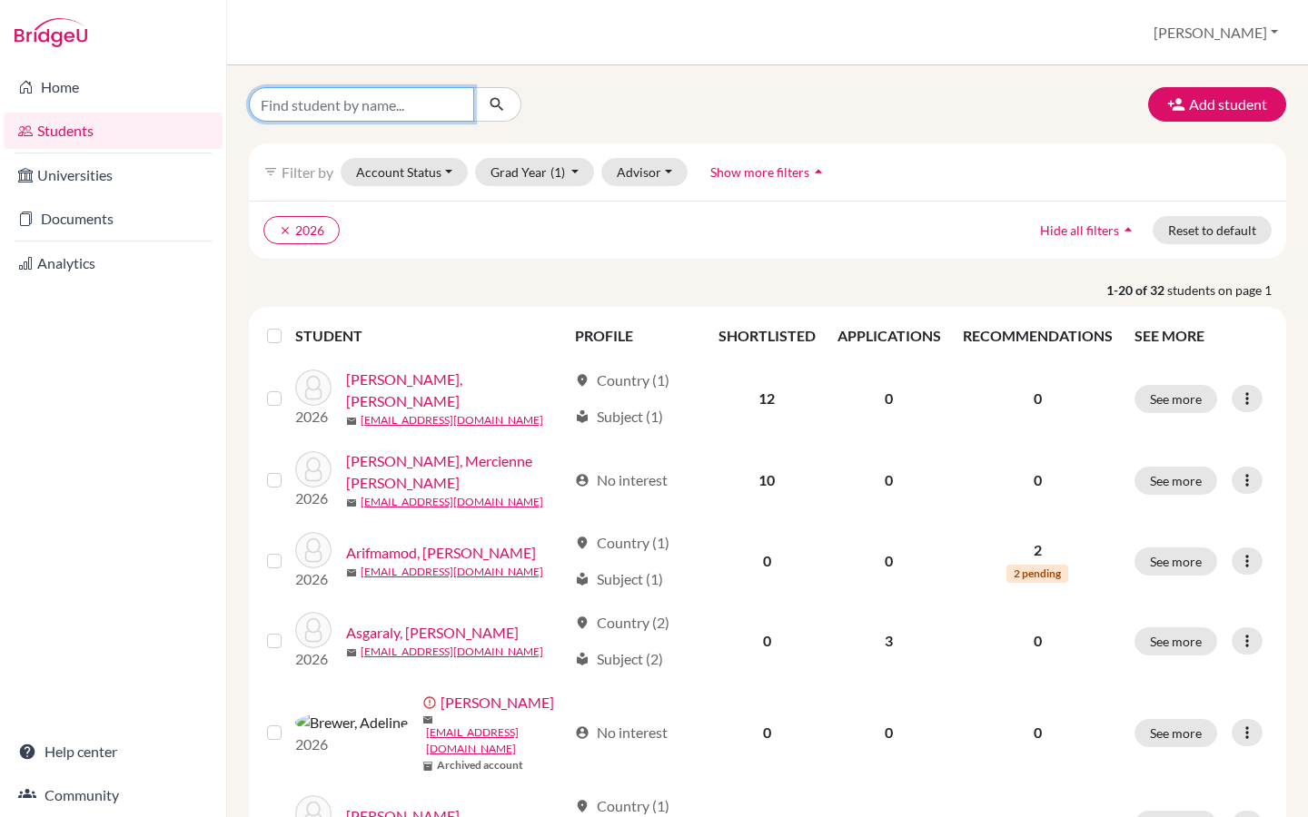
click at [297, 99] on input "Find student by name..." at bounding box center [361, 104] width 225 height 35
type input "hendry"
click button "submit" at bounding box center [497, 104] width 48 height 35
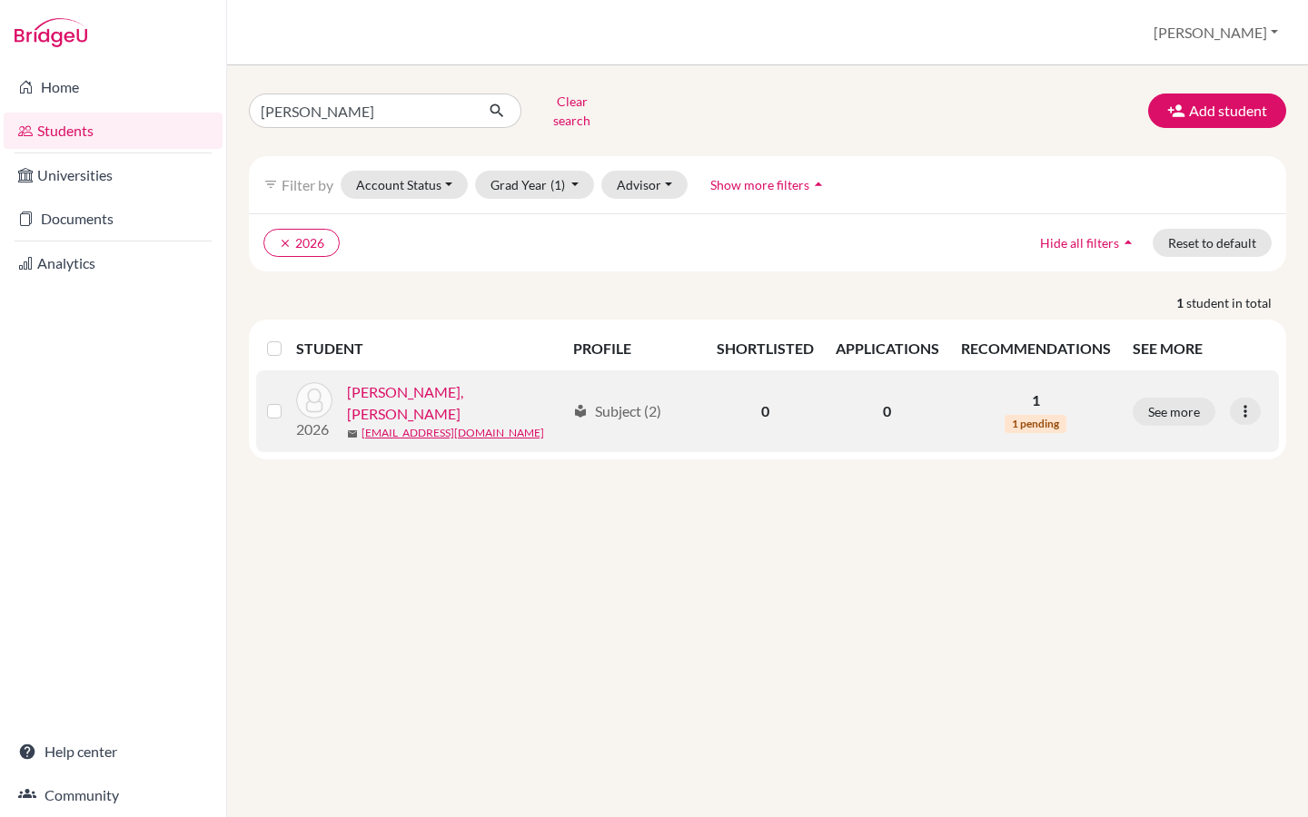
click at [414, 390] on link "Rabetrano, Hendry" at bounding box center [456, 403] width 218 height 44
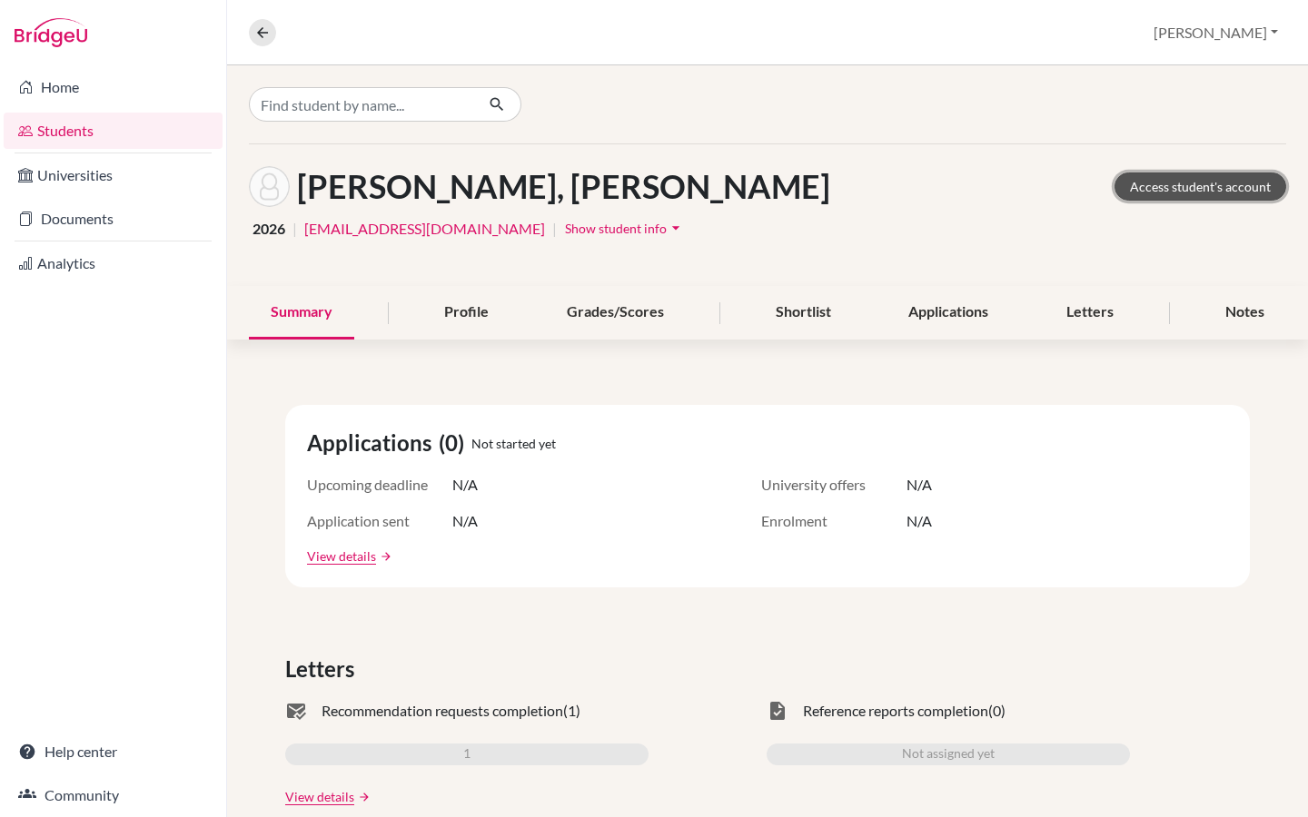
click at [1173, 181] on link "Access student's account" at bounding box center [1200, 187] width 172 height 28
click at [812, 309] on div "Shortlist" at bounding box center [803, 313] width 99 height 54
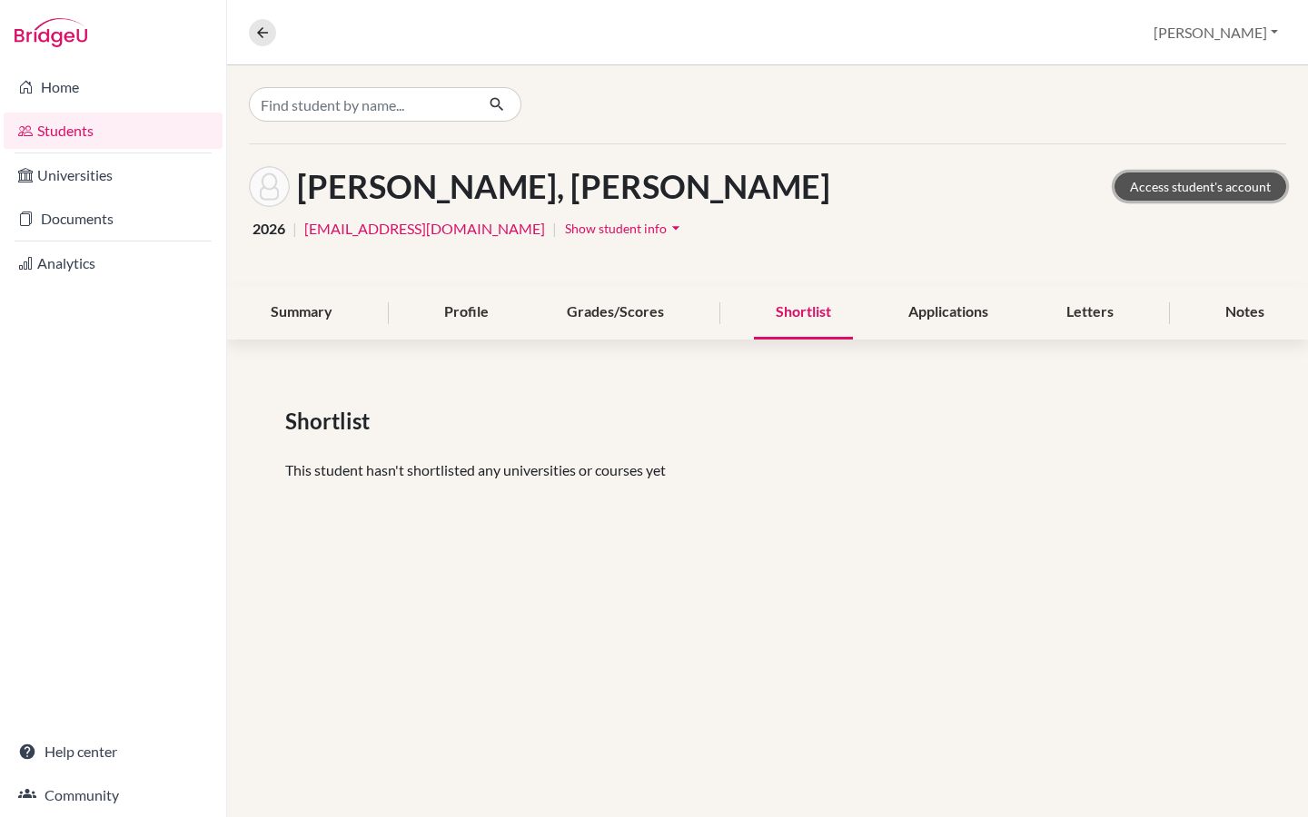
click at [1176, 183] on link "Access student's account" at bounding box center [1200, 187] width 172 height 28
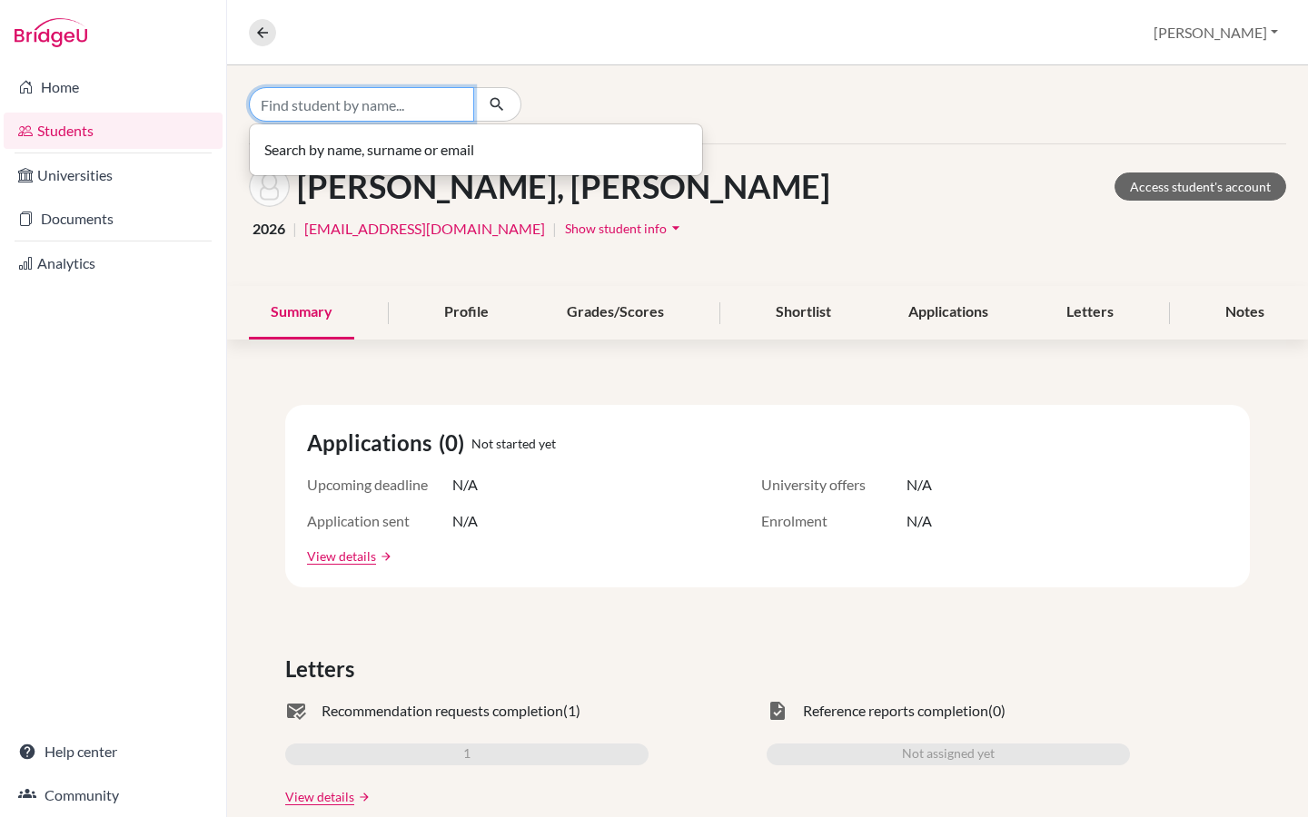
click at [446, 109] on input "Find student by name..." at bounding box center [361, 104] width 225 height 35
type input "mehdi"
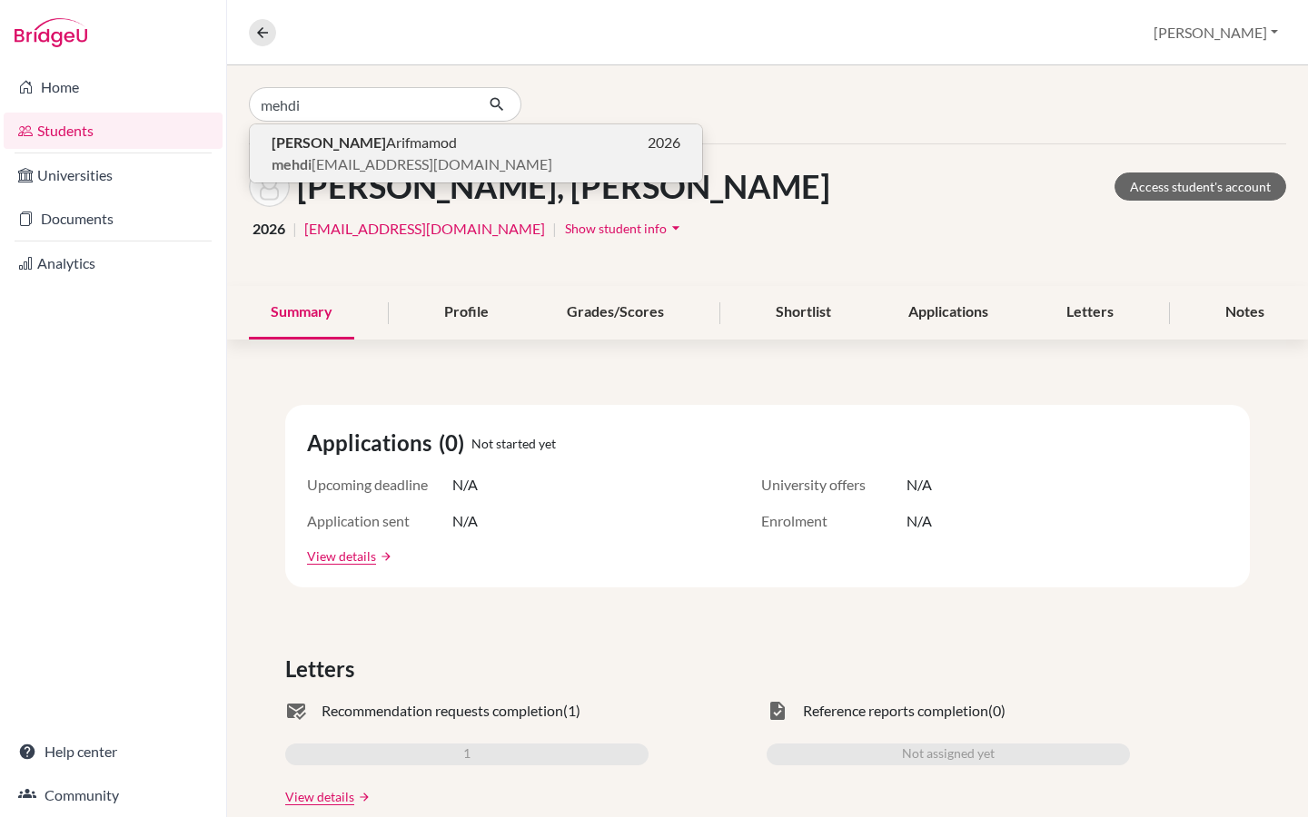
click at [423, 156] on span "mehdi a26@asamadagascar.org" at bounding box center [412, 164] width 281 height 22
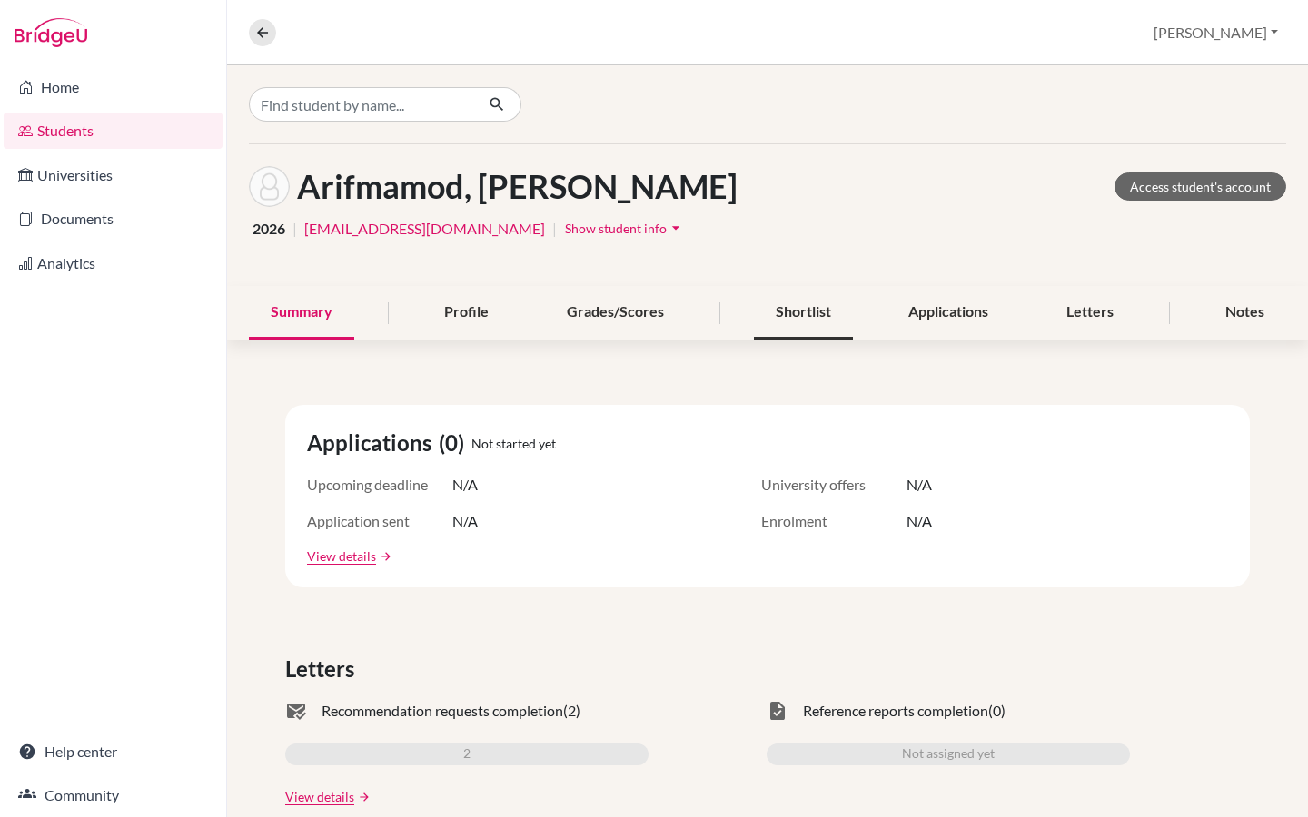
click at [813, 309] on div "Shortlist" at bounding box center [803, 313] width 99 height 54
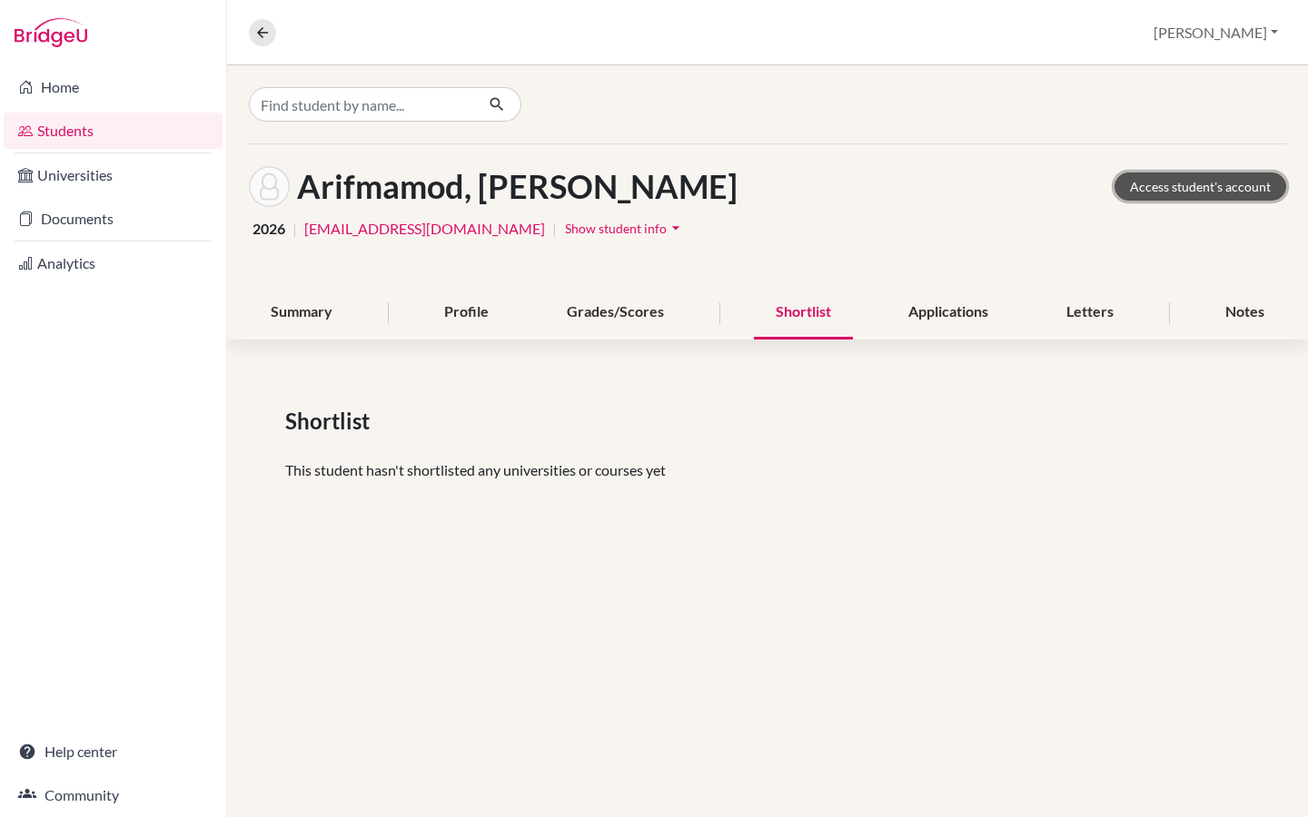
click at [1168, 181] on link "Access student's account" at bounding box center [1200, 187] width 172 height 28
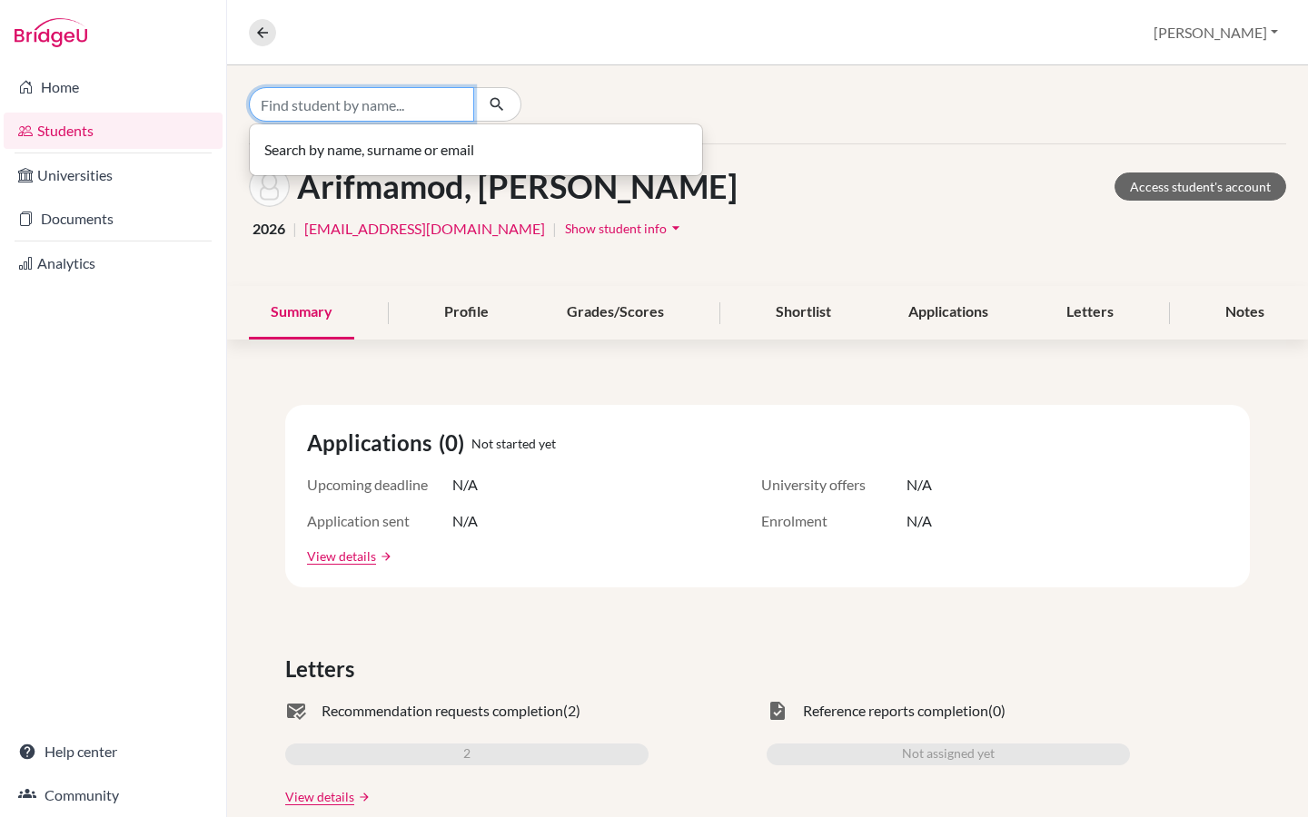
click at [282, 102] on input "Find student by name..." at bounding box center [361, 104] width 225 height 35
type input "aymane"
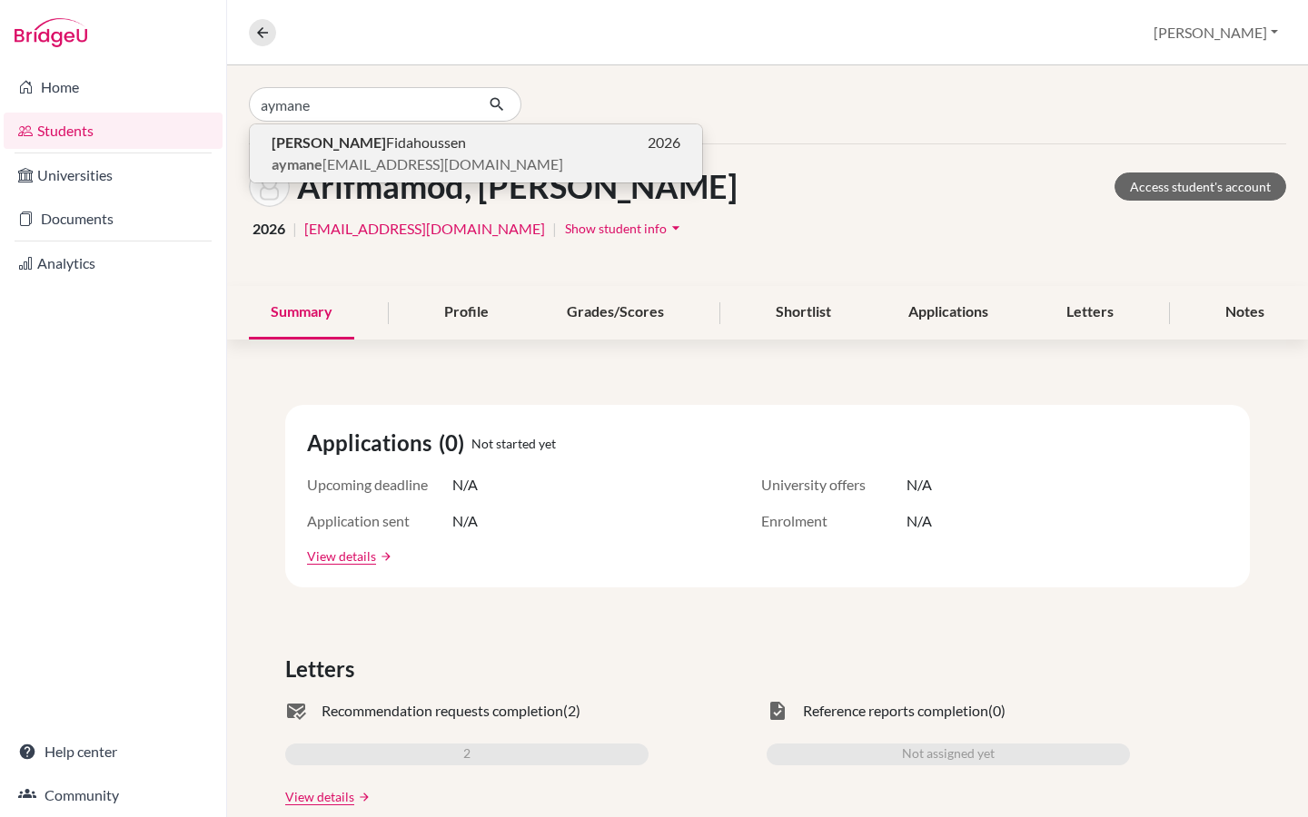
click at [298, 144] on b "Aymane" at bounding box center [329, 142] width 114 height 17
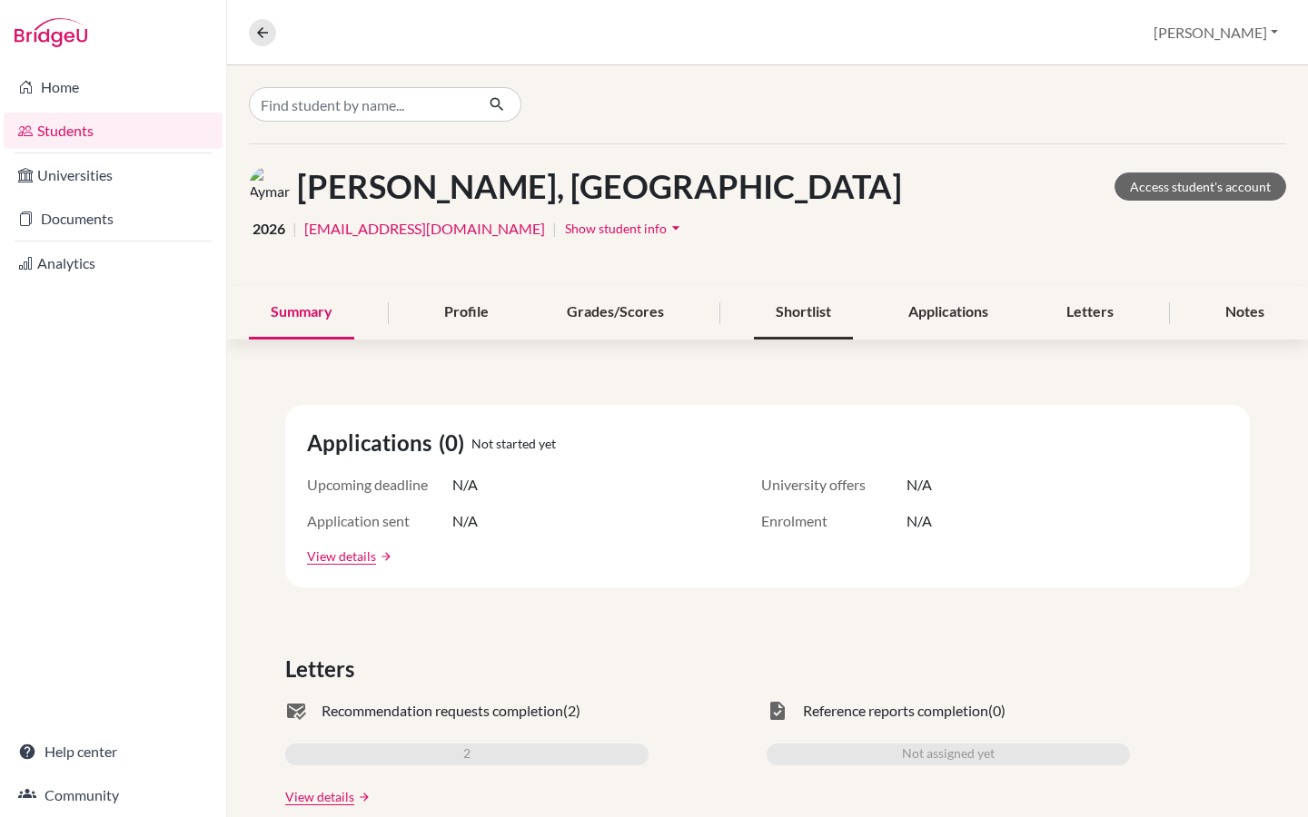
click at [817, 307] on div "Shortlist" at bounding box center [803, 313] width 99 height 54
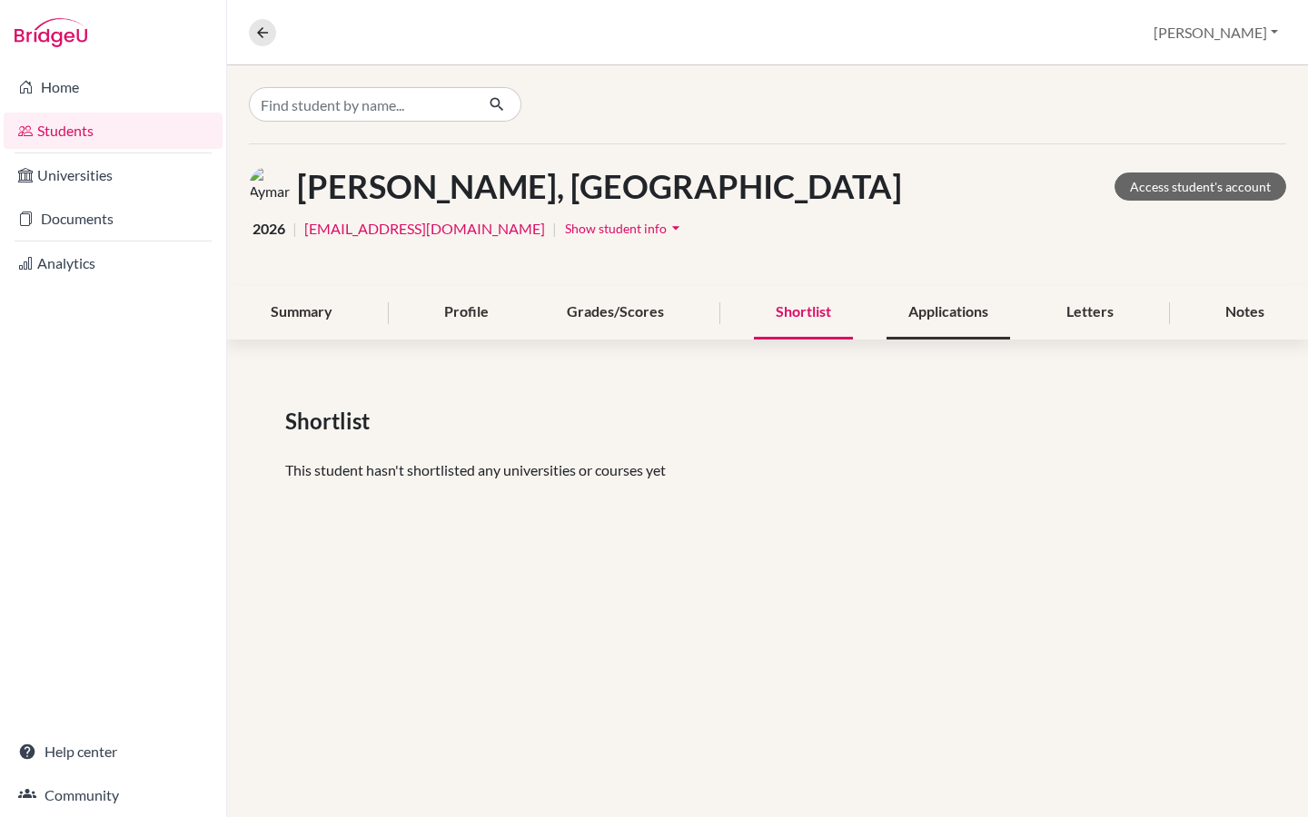
click at [930, 312] on div "Applications" at bounding box center [948, 313] width 124 height 54
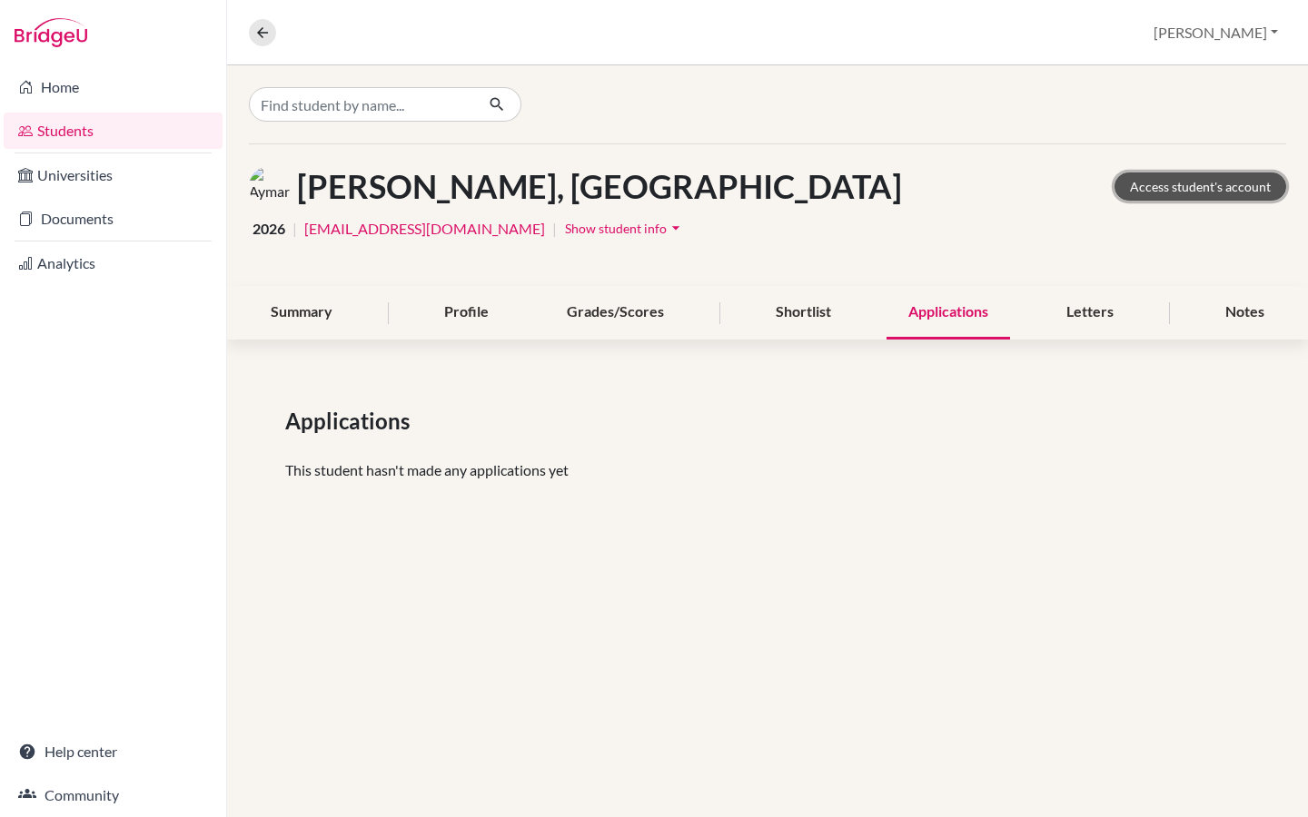
click at [1203, 181] on link "Access student's account" at bounding box center [1200, 187] width 172 height 28
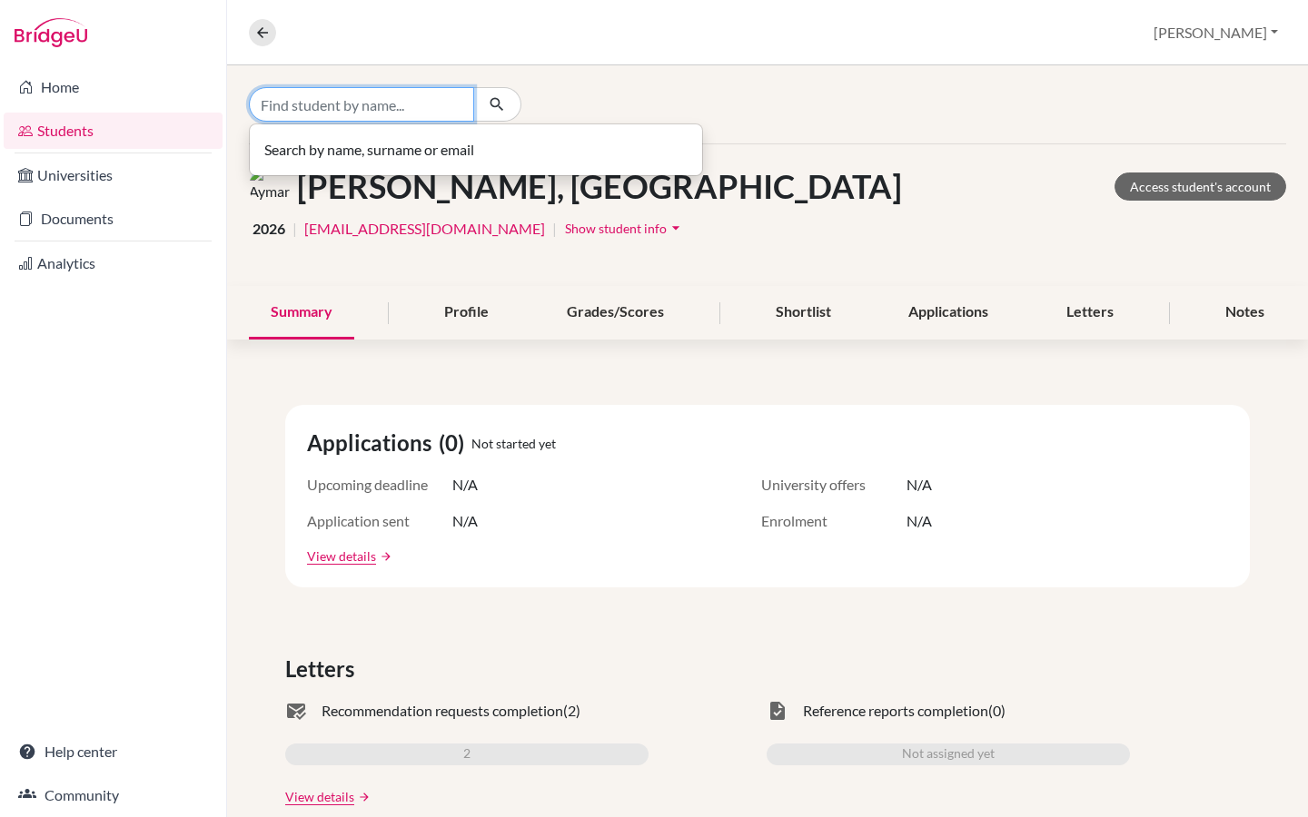
click at [379, 101] on input "Find student by name..." at bounding box center [361, 104] width 225 height 35
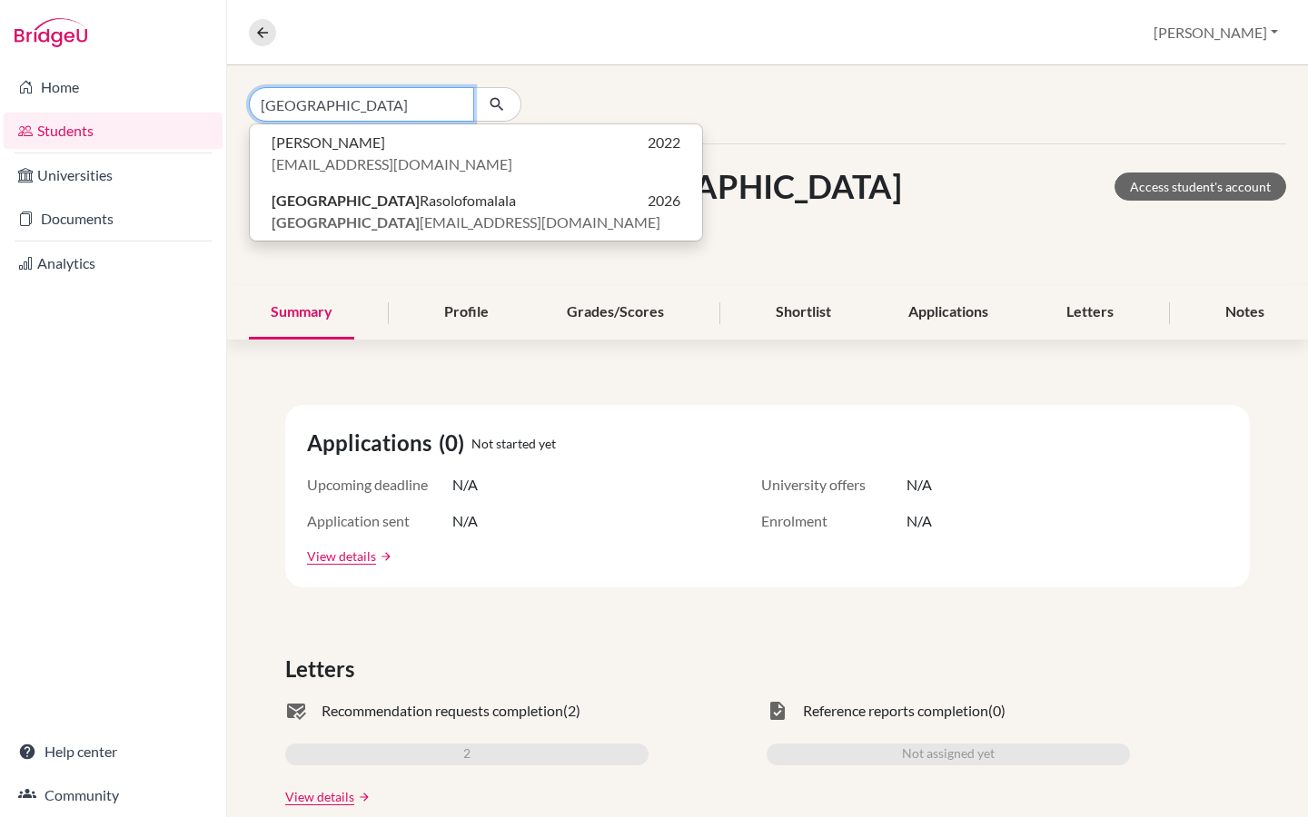
type input "[GEOGRAPHIC_DATA]"
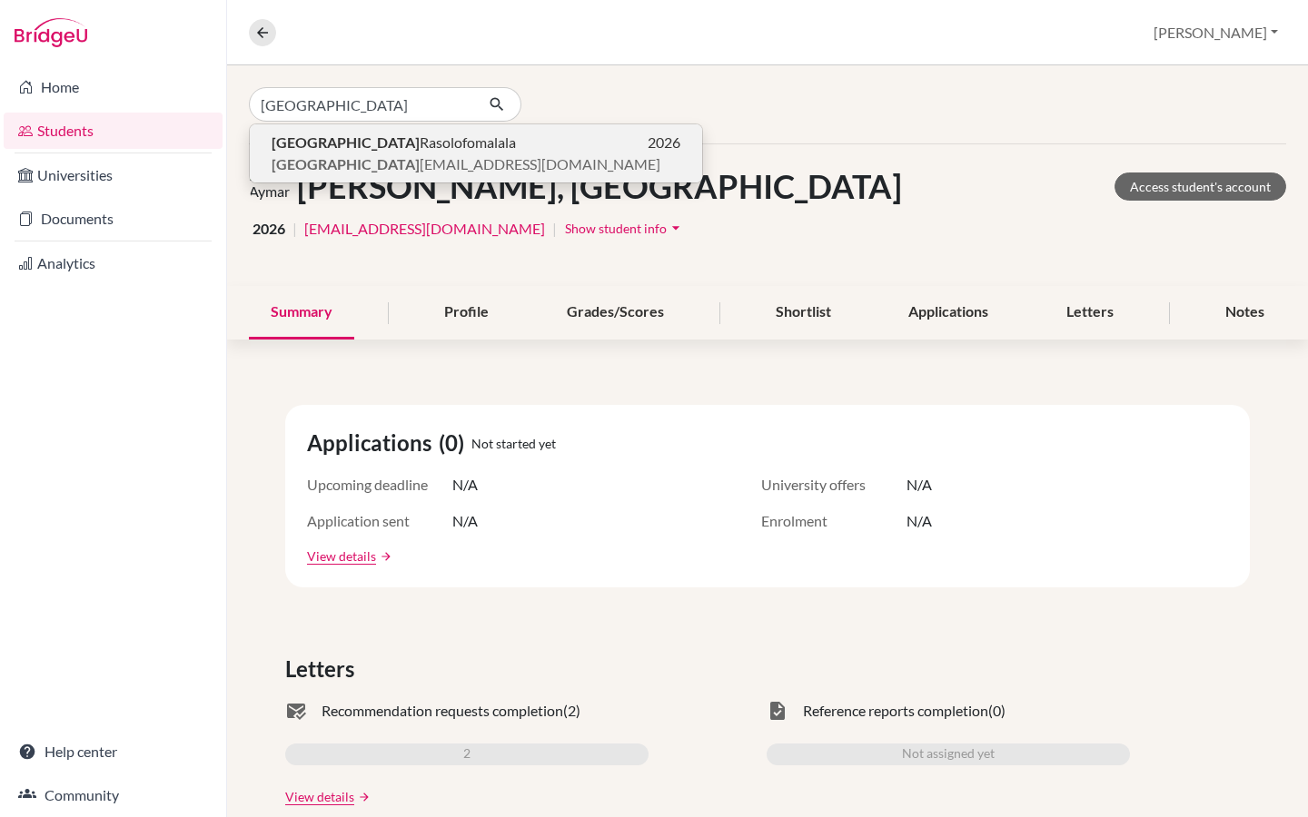
click at [352, 144] on span "Milano Rasolofomalala" at bounding box center [394, 143] width 244 height 22
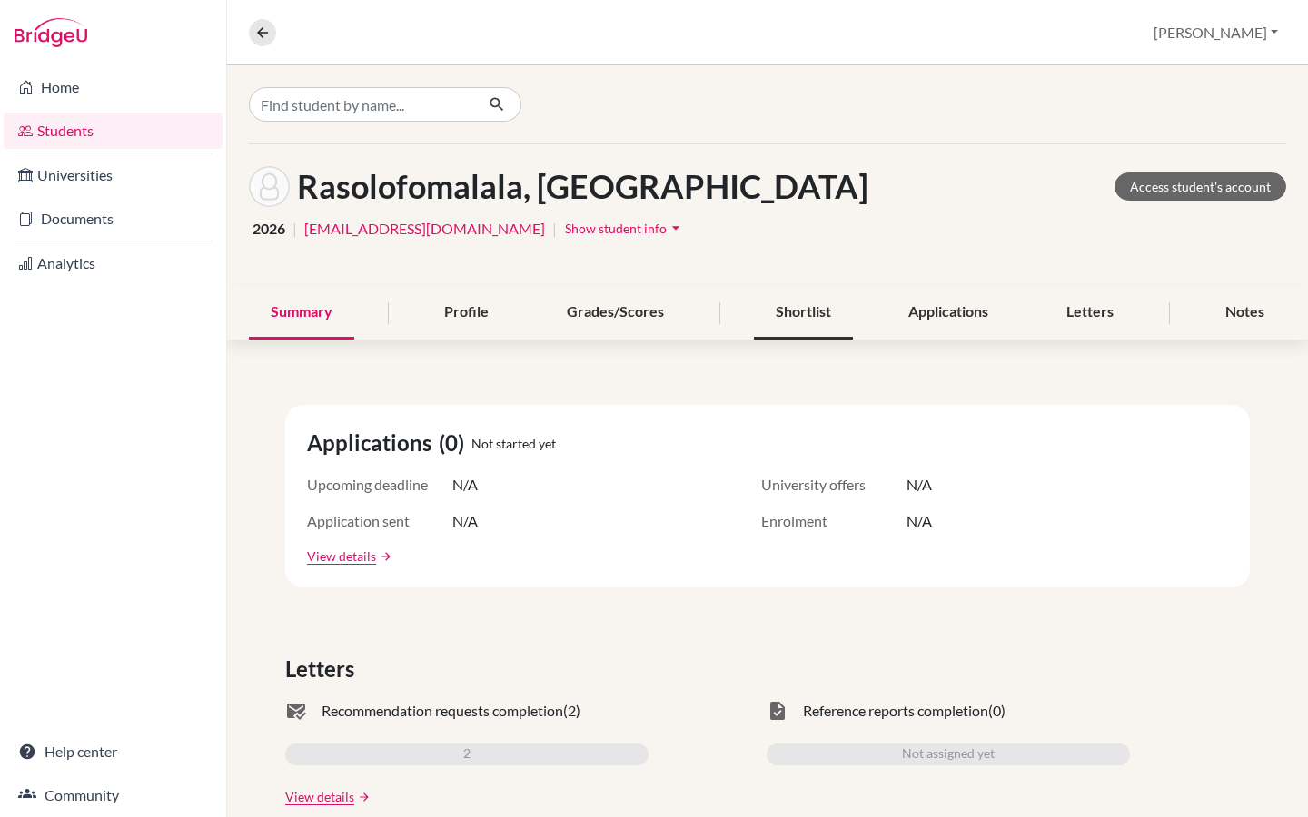
click at [798, 303] on div "Shortlist" at bounding box center [803, 313] width 99 height 54
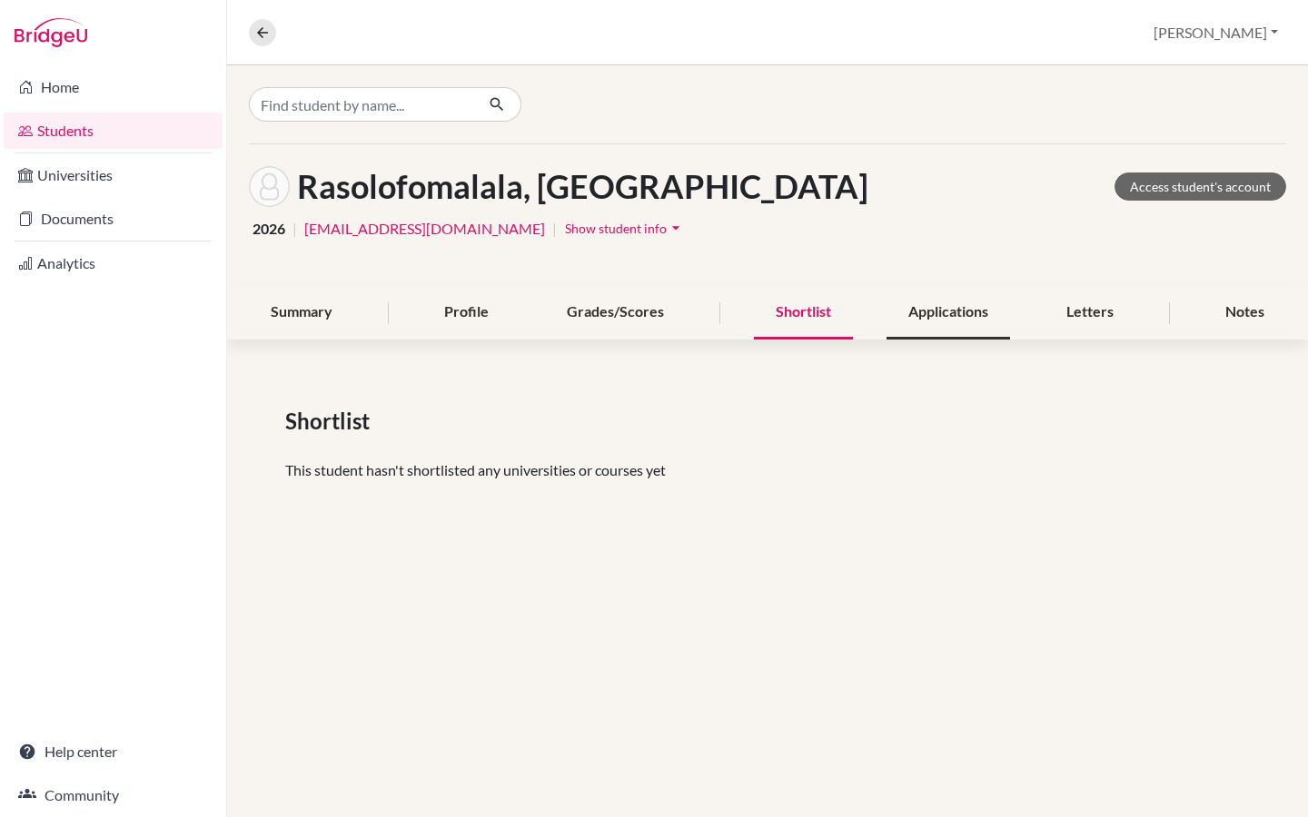
click at [958, 313] on div "Applications" at bounding box center [948, 313] width 124 height 54
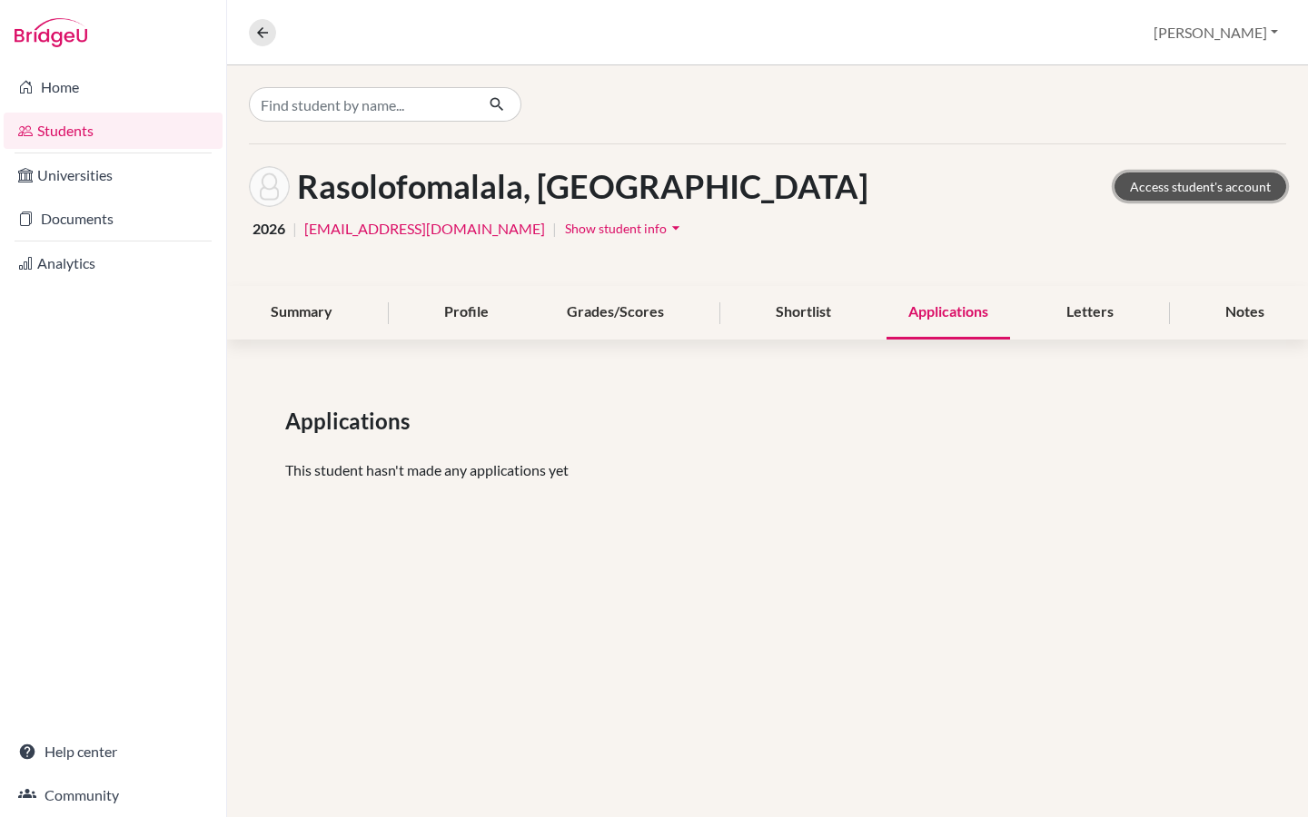
click at [1158, 181] on link "Access student's account" at bounding box center [1200, 187] width 172 height 28
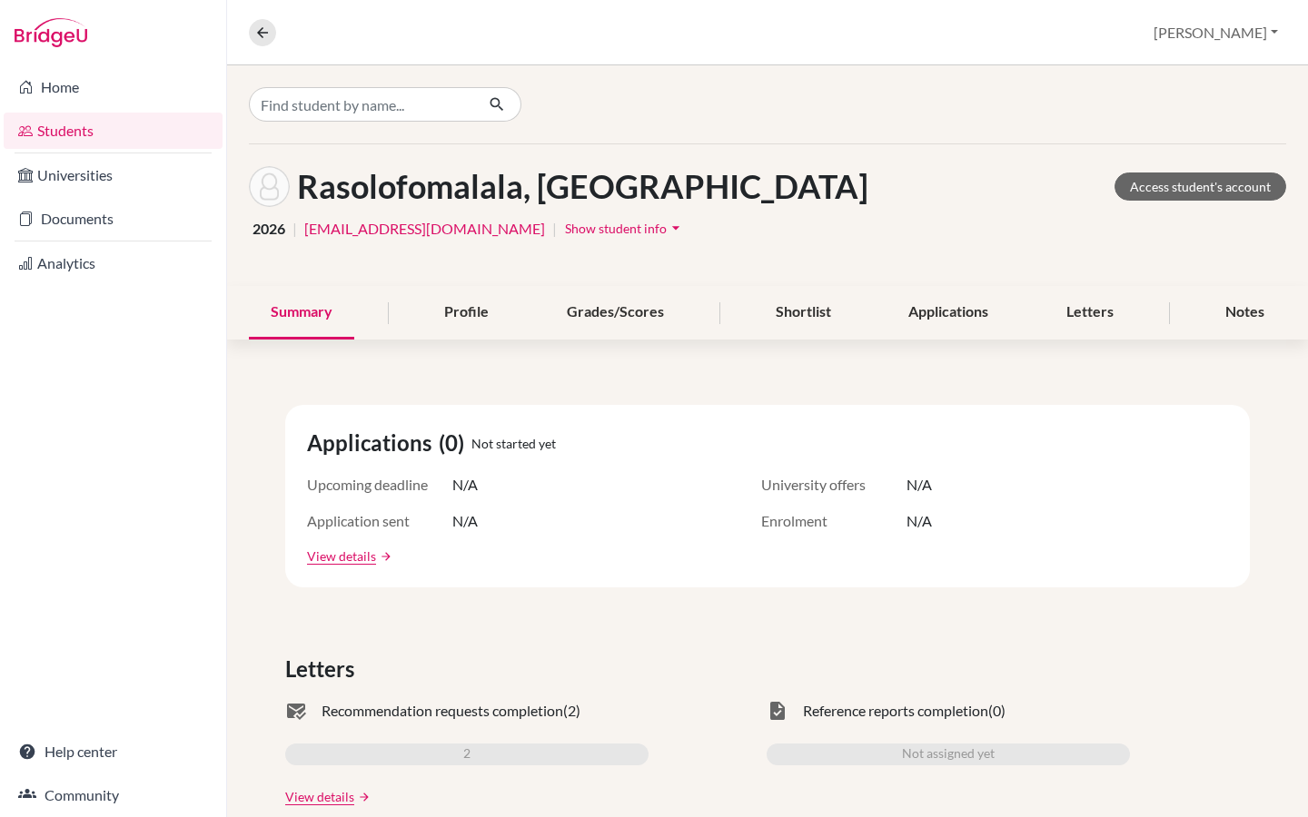
click at [99, 216] on link "Documents" at bounding box center [113, 219] width 219 height 36
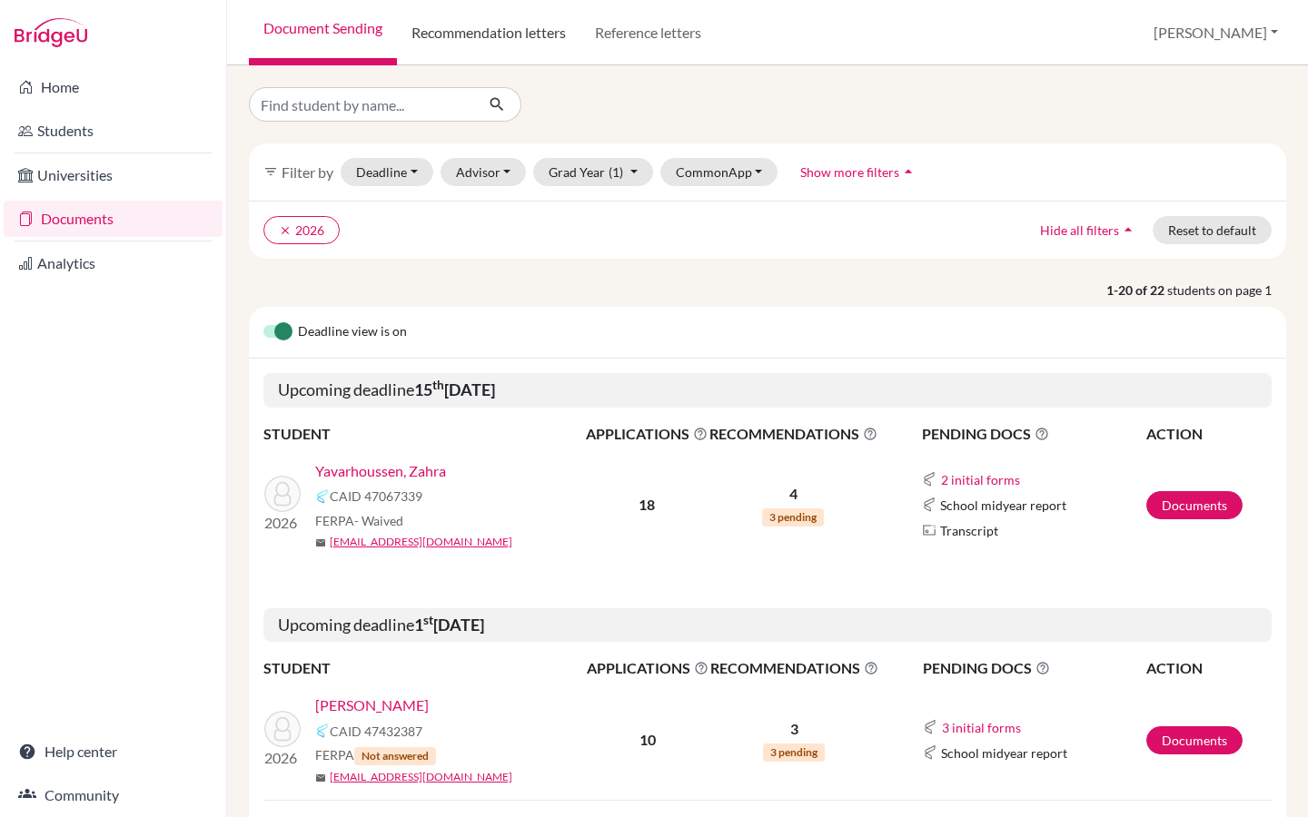
click at [538, 29] on link "Recommendation letters" at bounding box center [488, 32] width 183 height 65
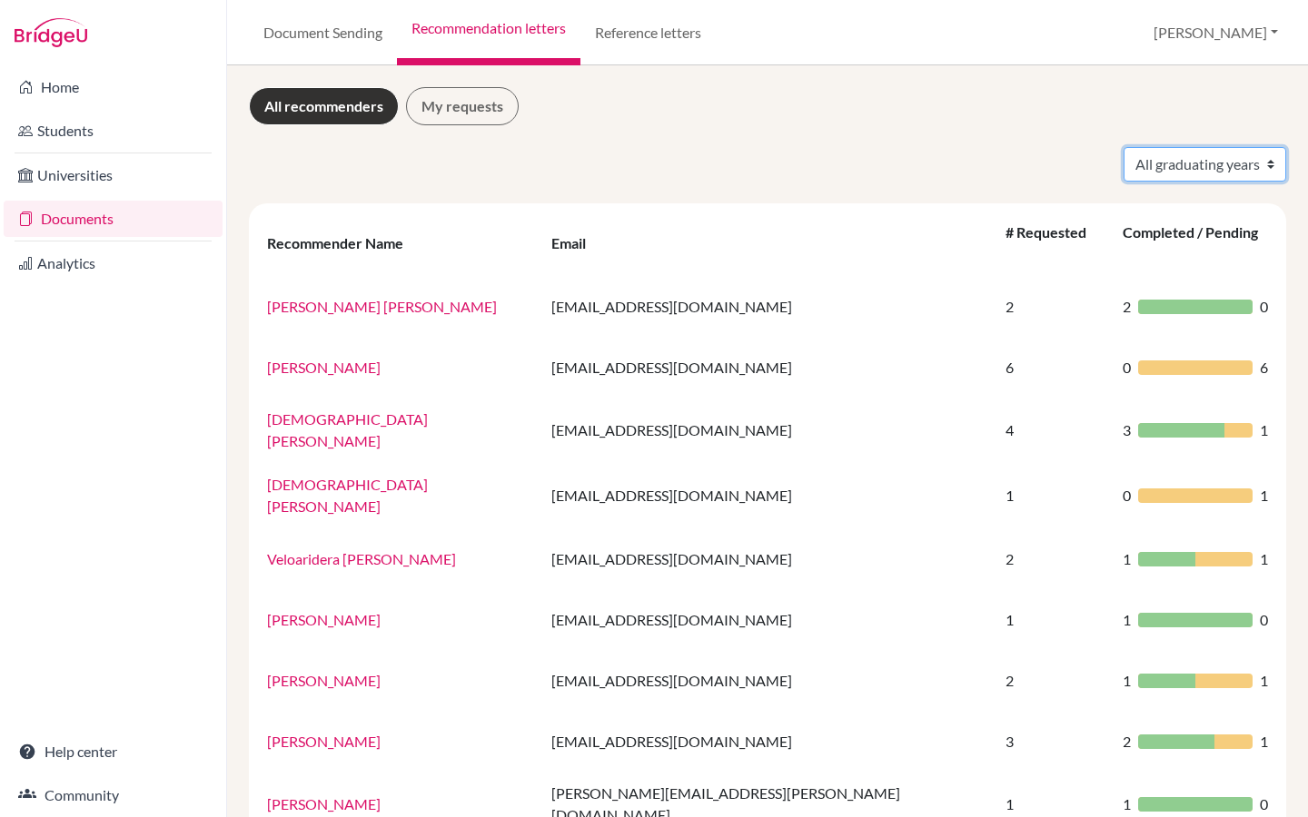
click at [1163, 161] on select "All graduating years 2023 2024 2025 2026" at bounding box center [1204, 164] width 163 height 35
select select "2026"
click at [1123, 147] on select "All graduating years 2023 2024 2025 2026" at bounding box center [1204, 164] width 163 height 35
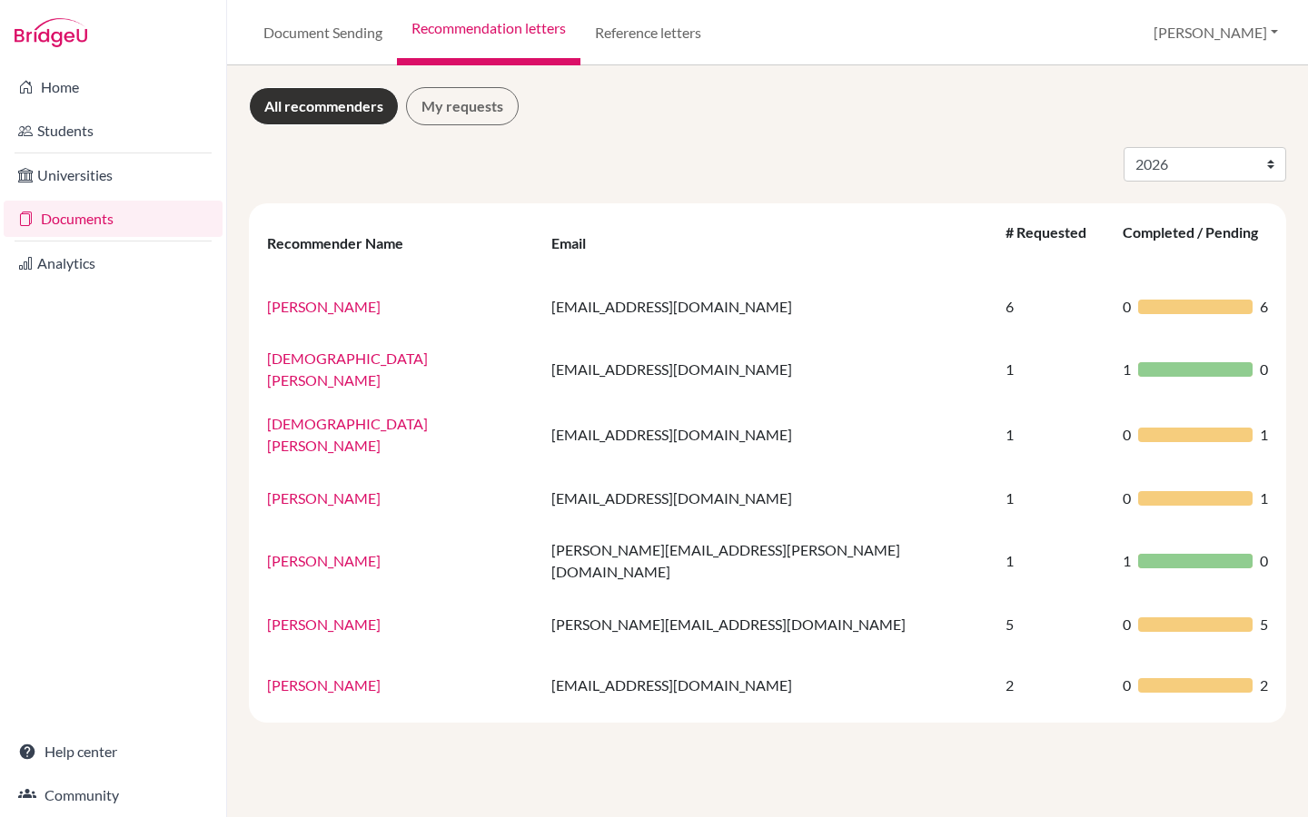
select select "2026"
